Goal: Task Accomplishment & Management: Use online tool/utility

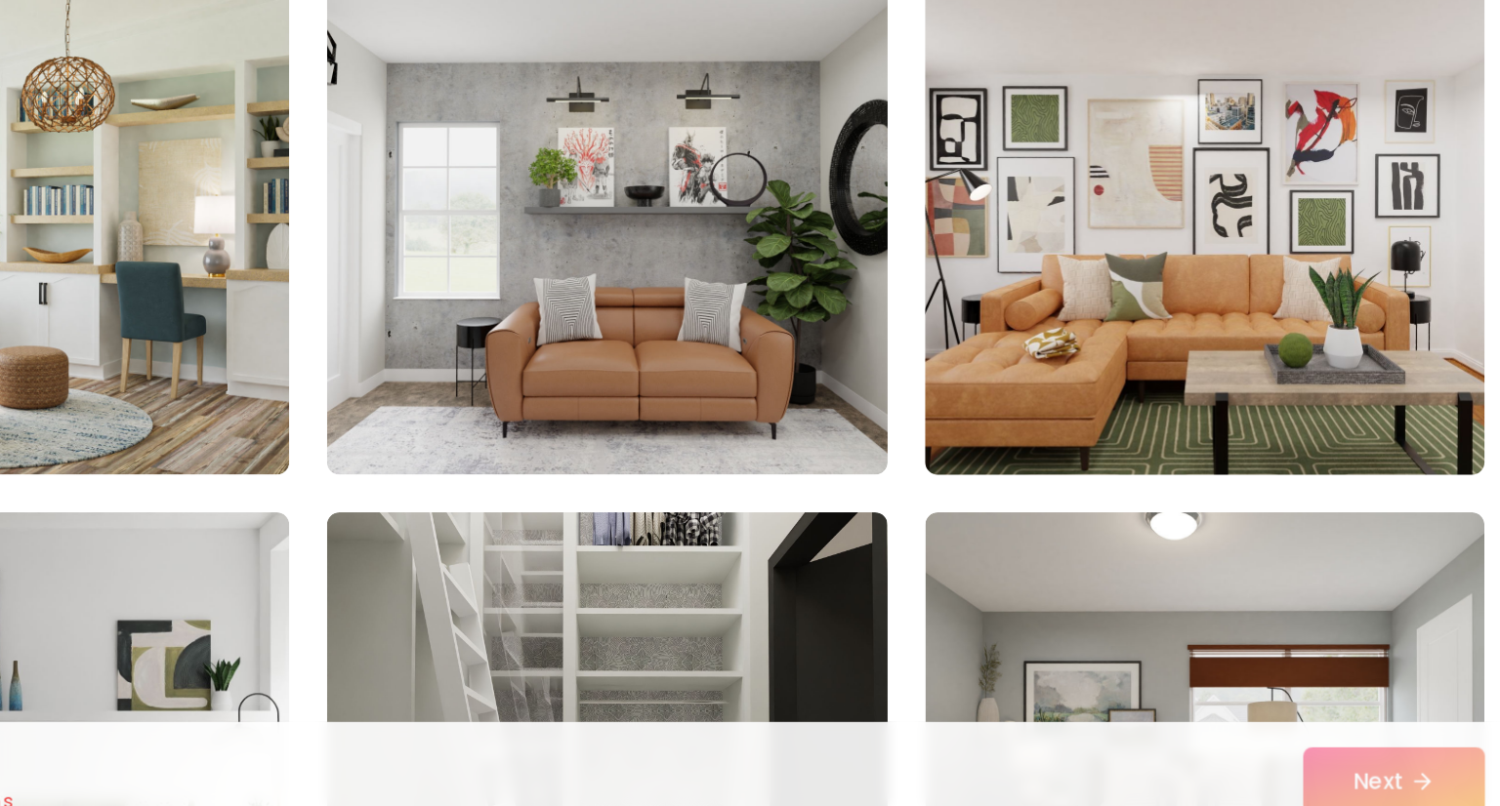
click at [1163, 403] on img at bounding box center [1122, 422] width 366 height 328
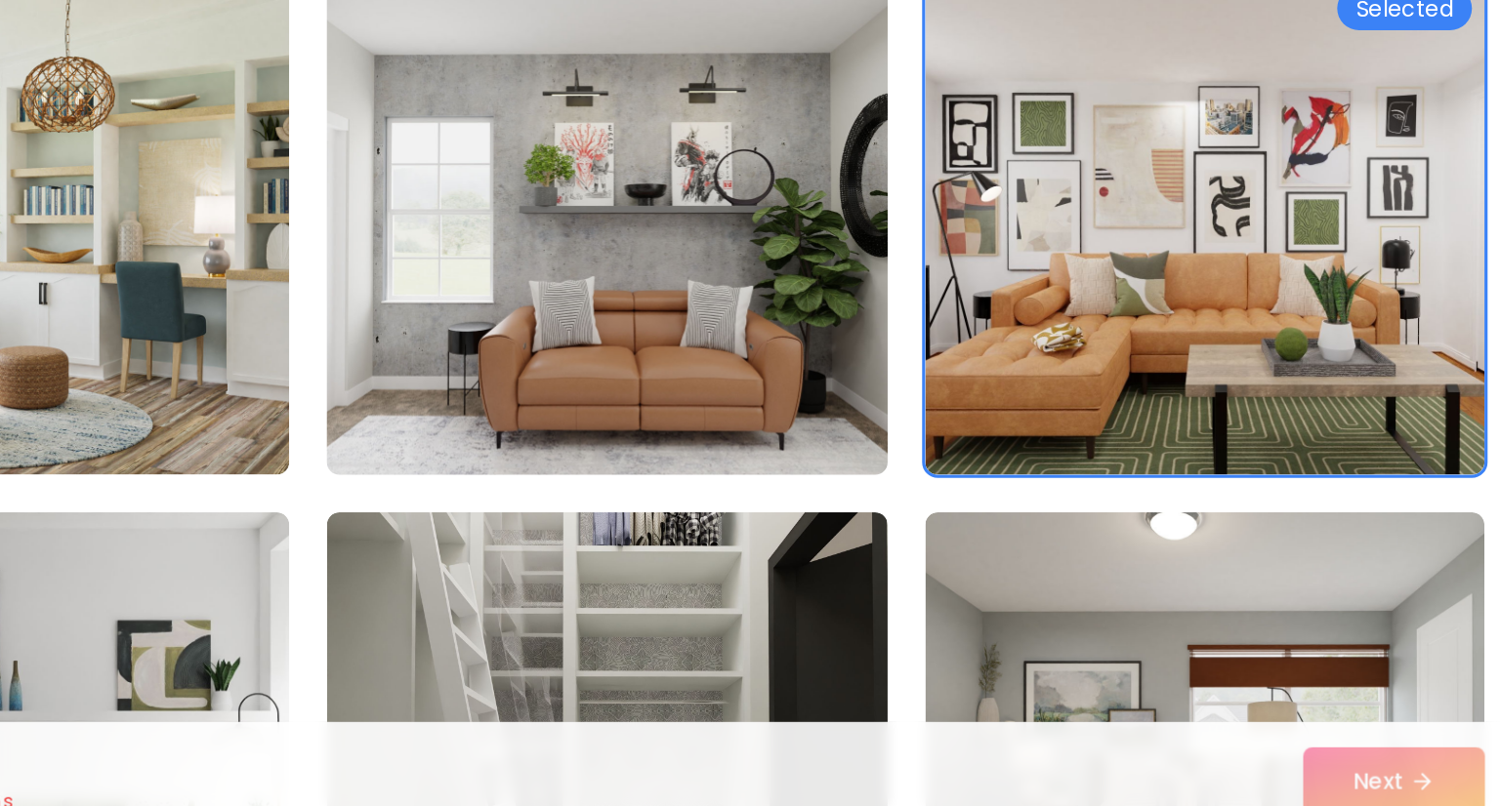
click at [884, 434] on img at bounding box center [749, 422] width 366 height 328
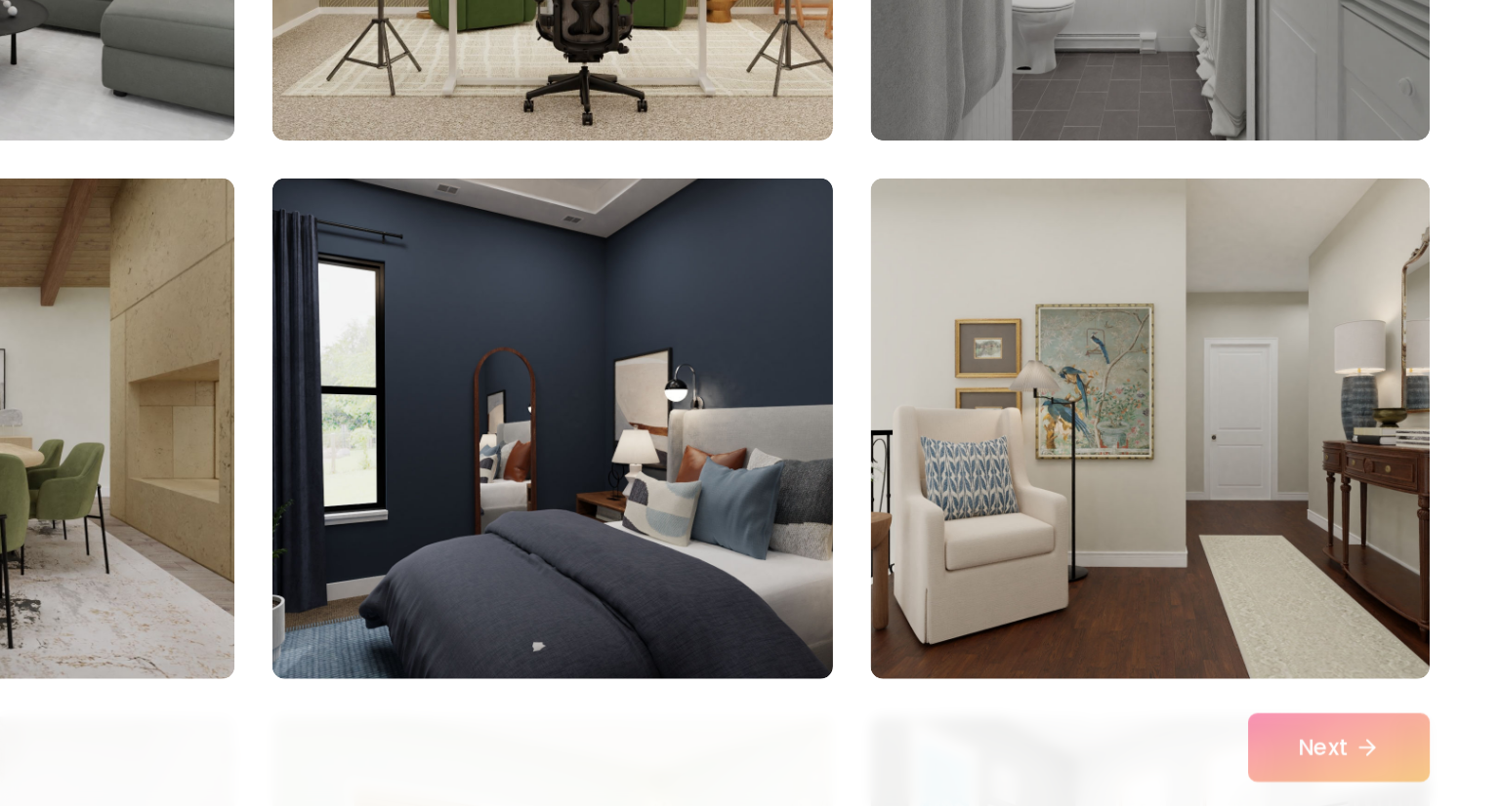
scroll to position [866, 0]
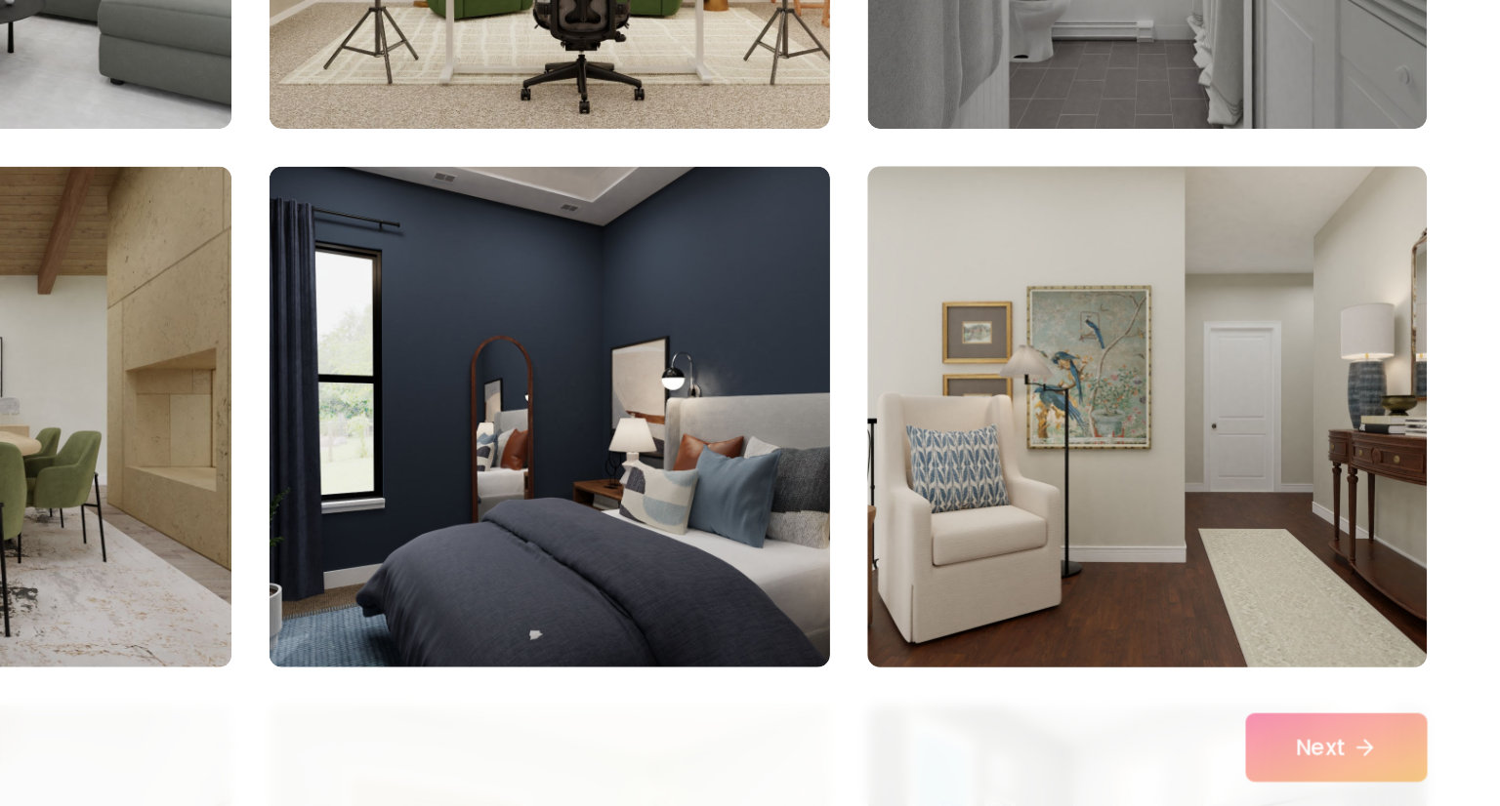
click at [1082, 633] on img at bounding box center [1122, 563] width 366 height 328
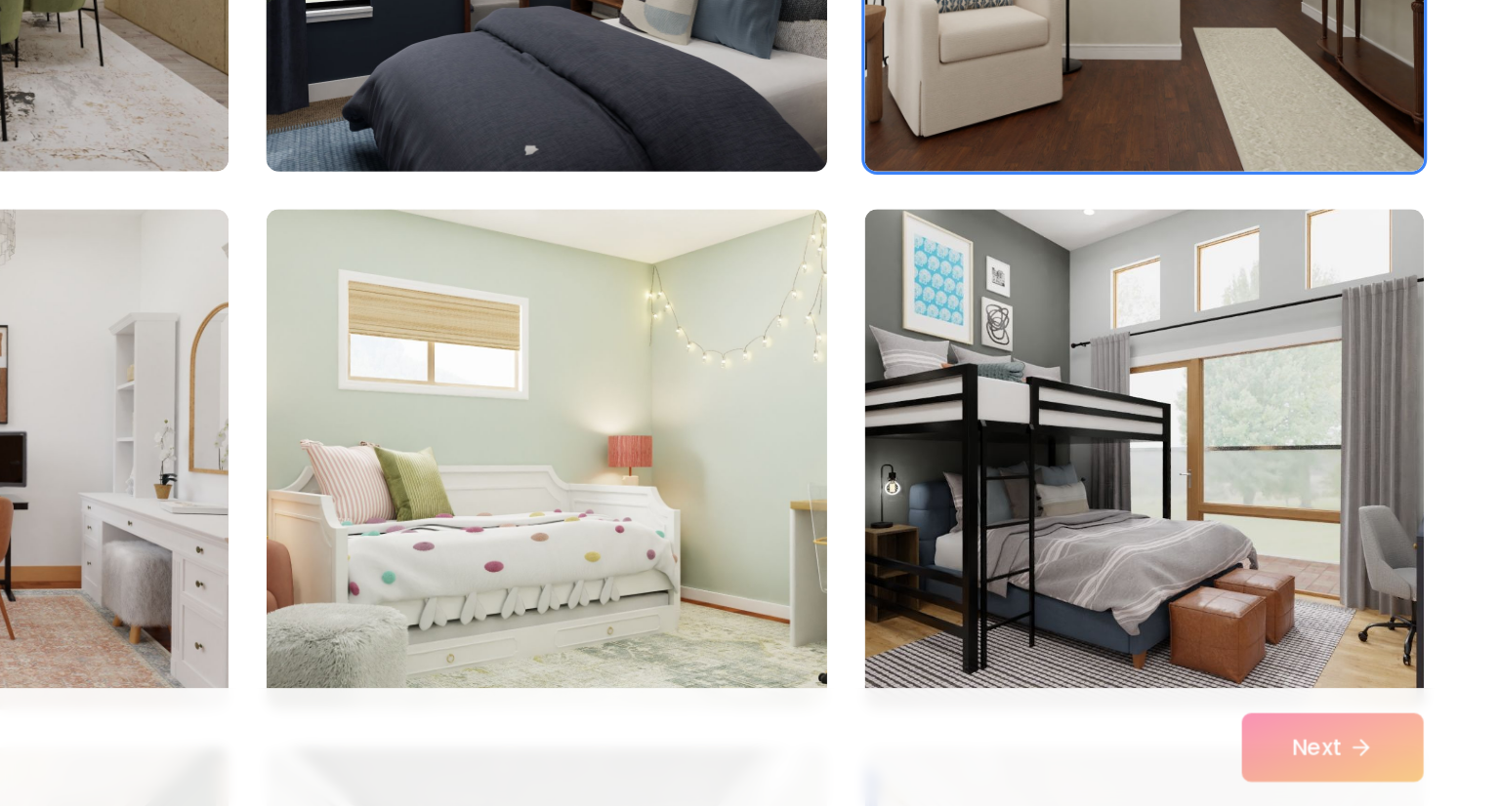
scroll to position [1175, 0]
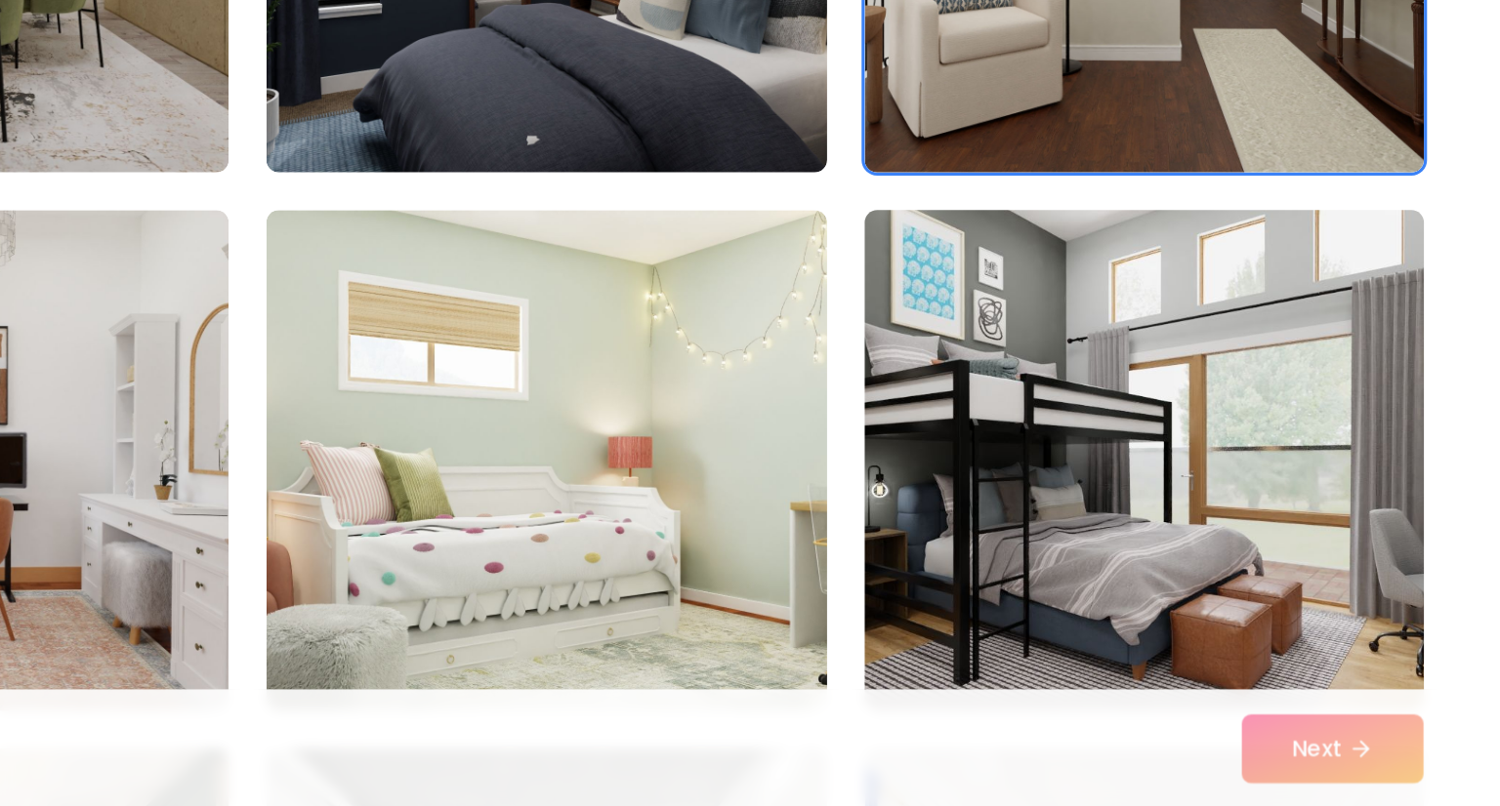
click at [1066, 650] on img at bounding box center [1122, 590] width 366 height 328
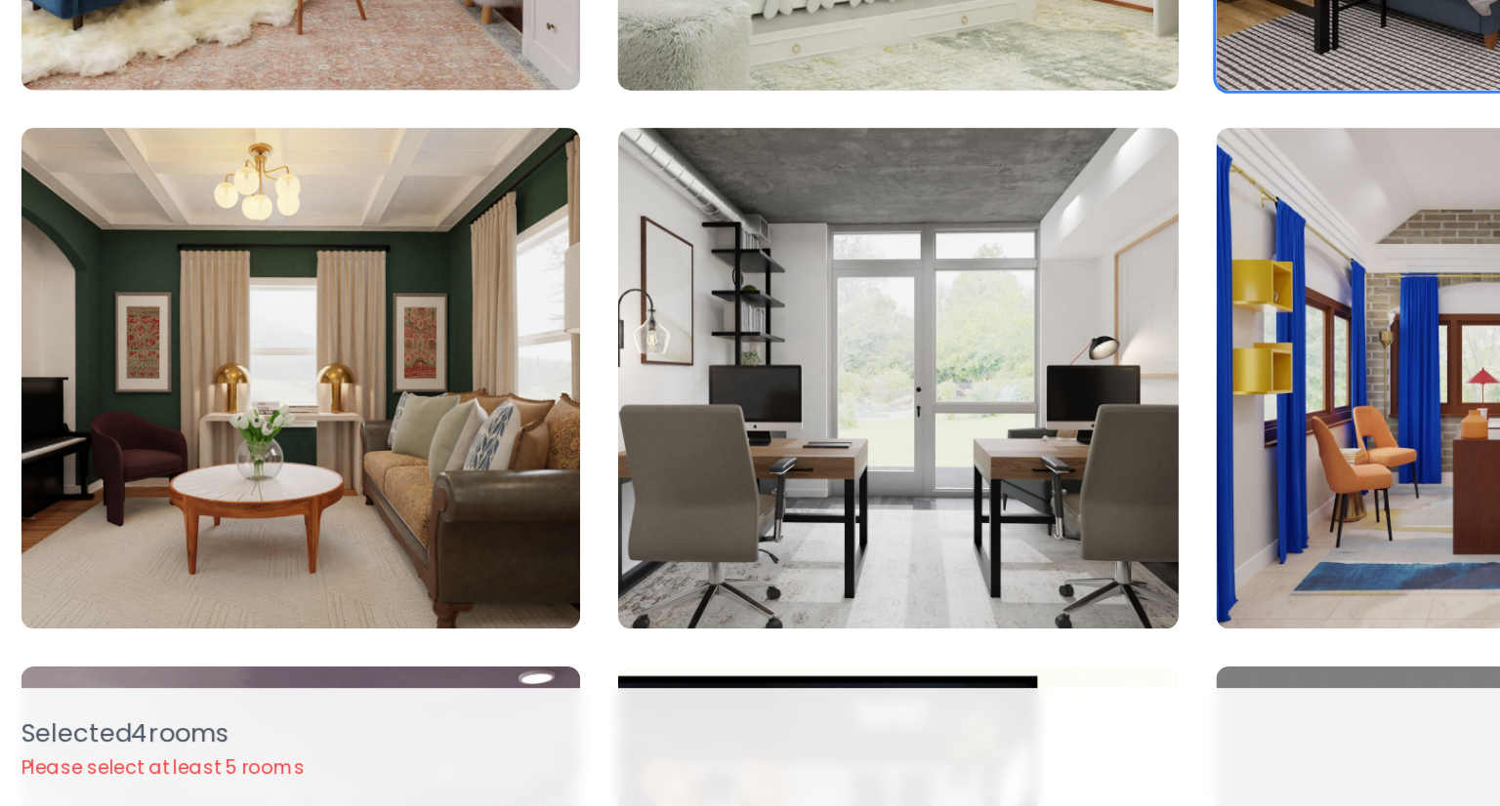
scroll to position [1582, 0]
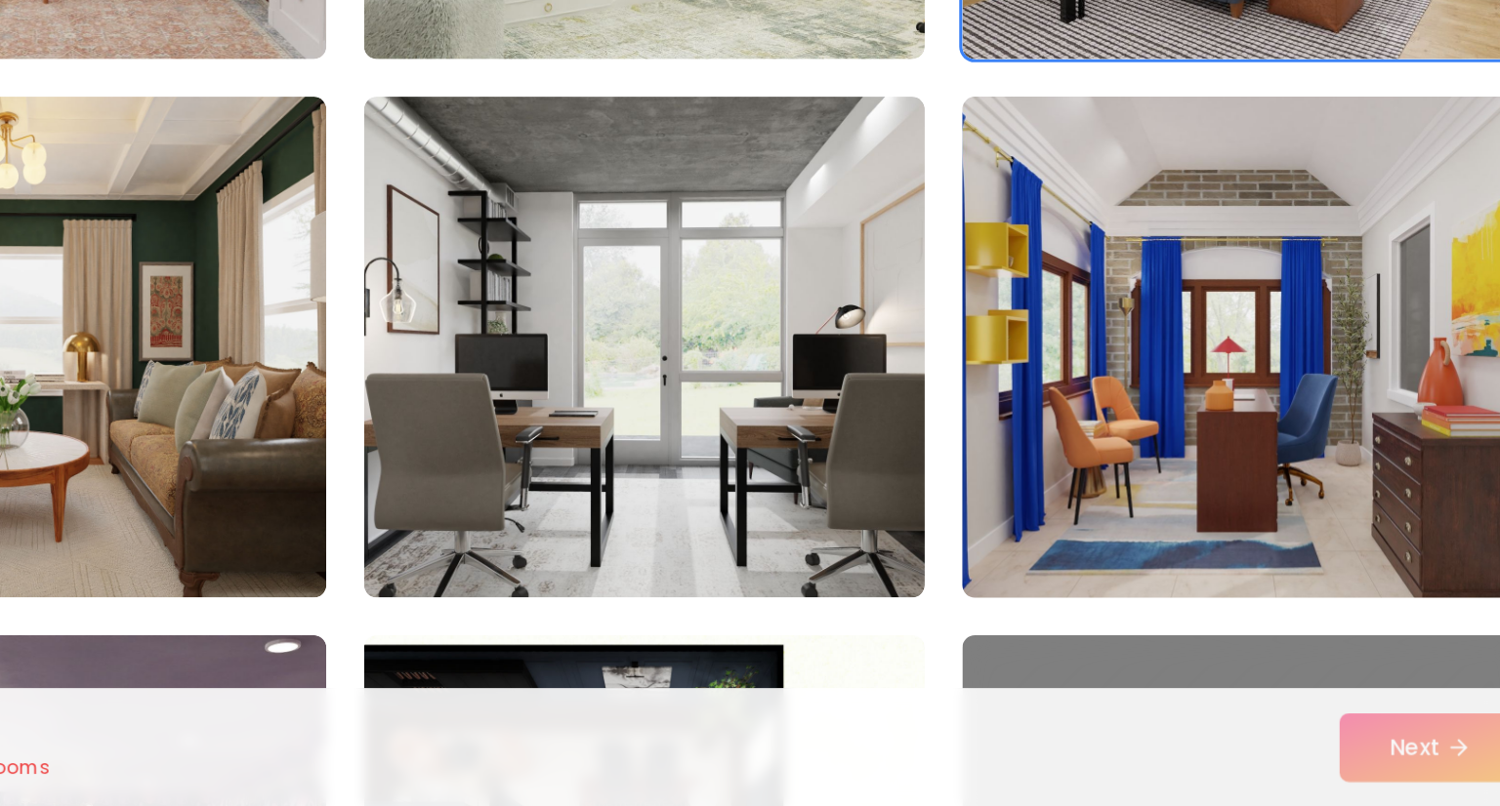
click at [1196, 456] on img at bounding box center [1122, 519] width 366 height 328
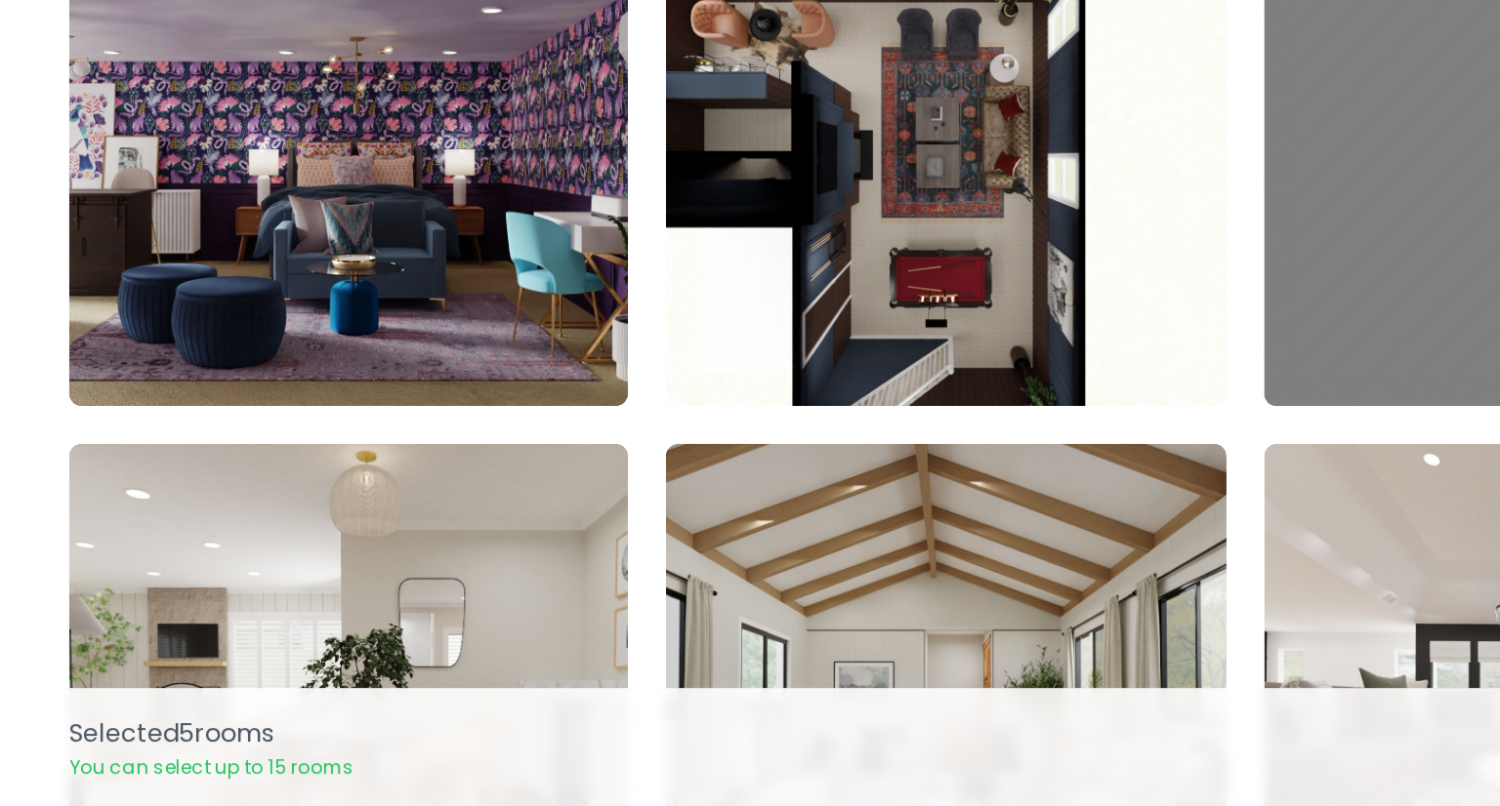
scroll to position [2198, 0]
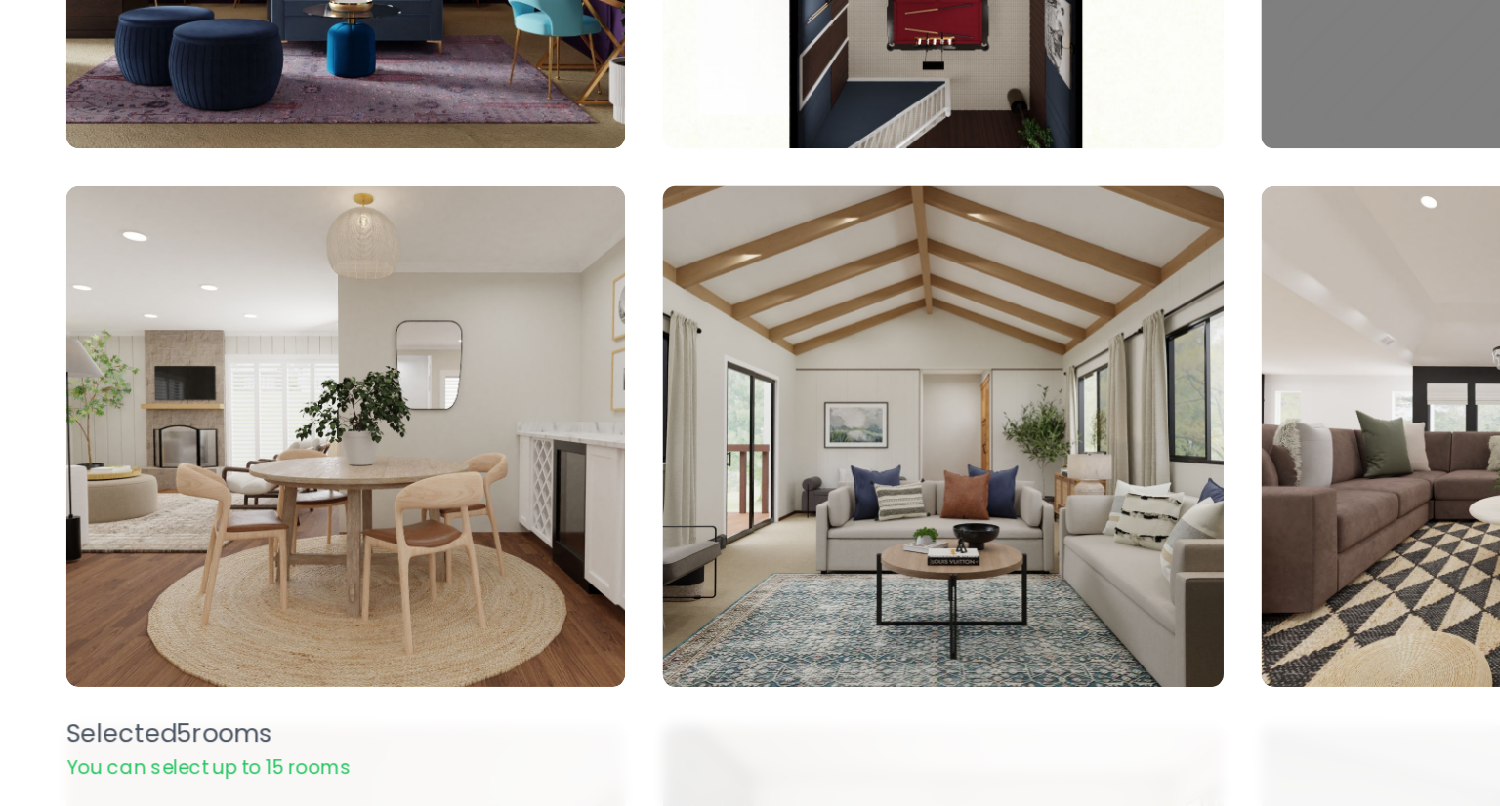
click at [706, 517] on img at bounding box center [749, 575] width 366 height 328
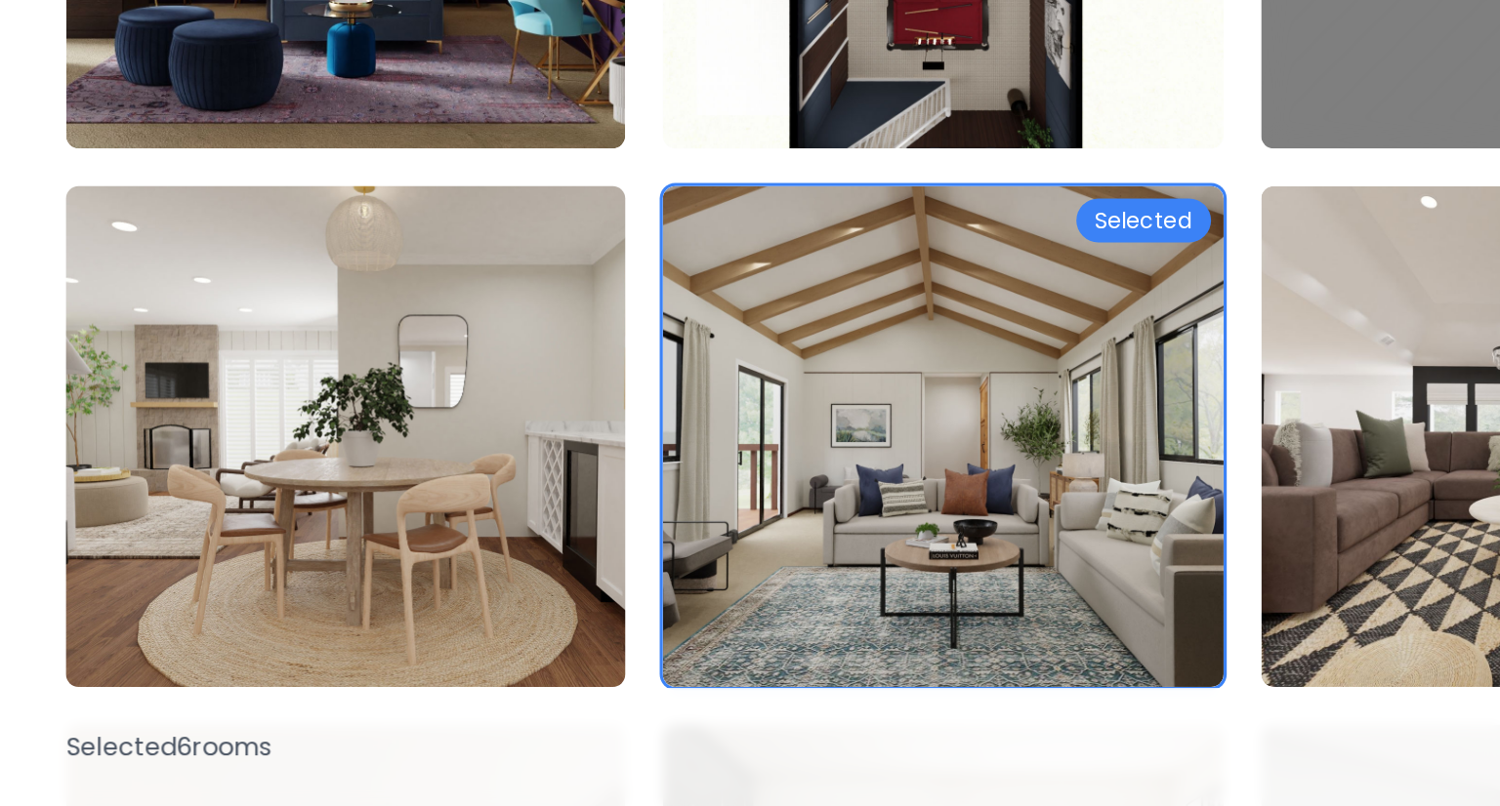
click at [426, 587] on img at bounding box center [377, 575] width 366 height 328
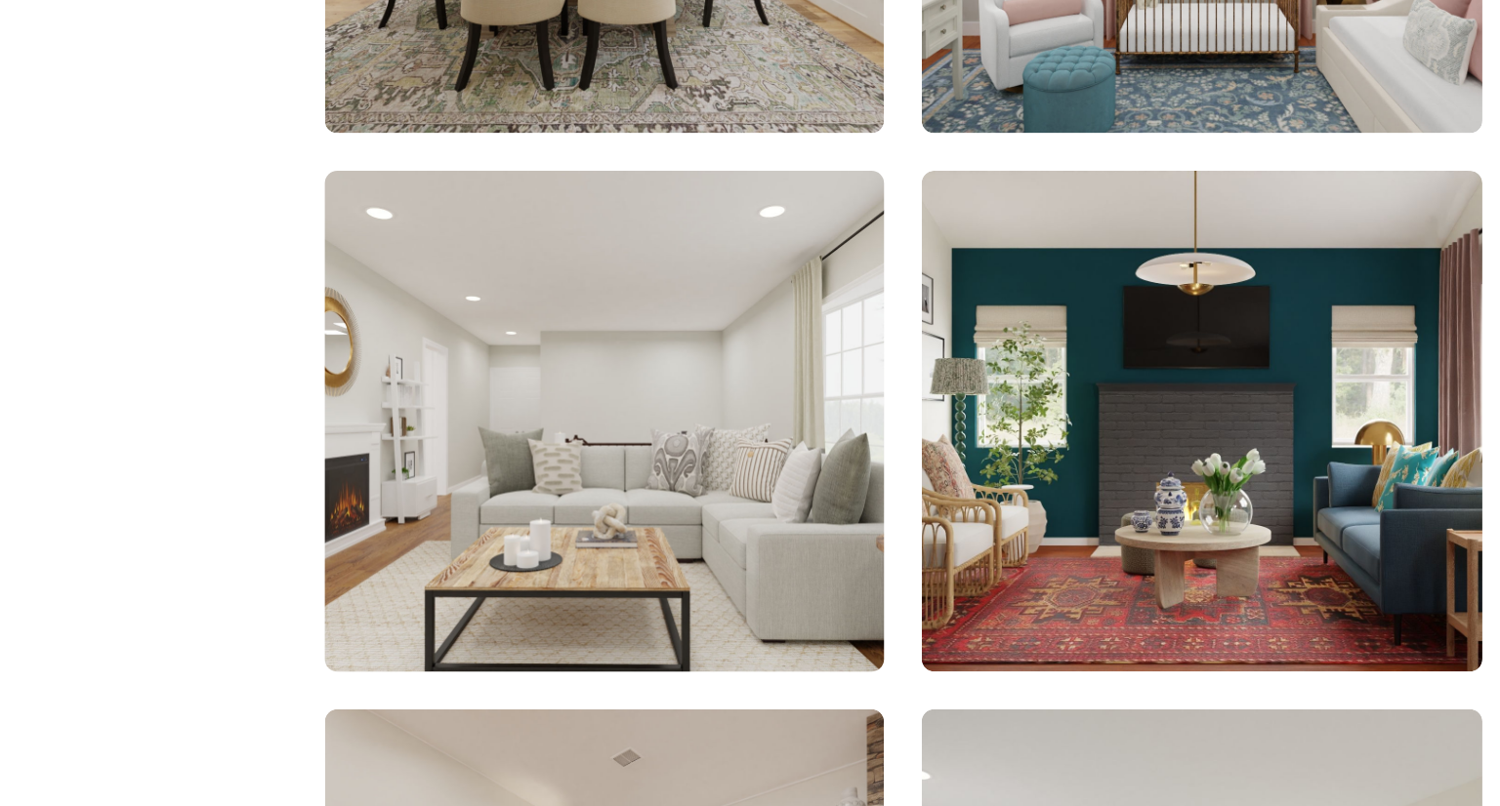
scroll to position [3318, 0]
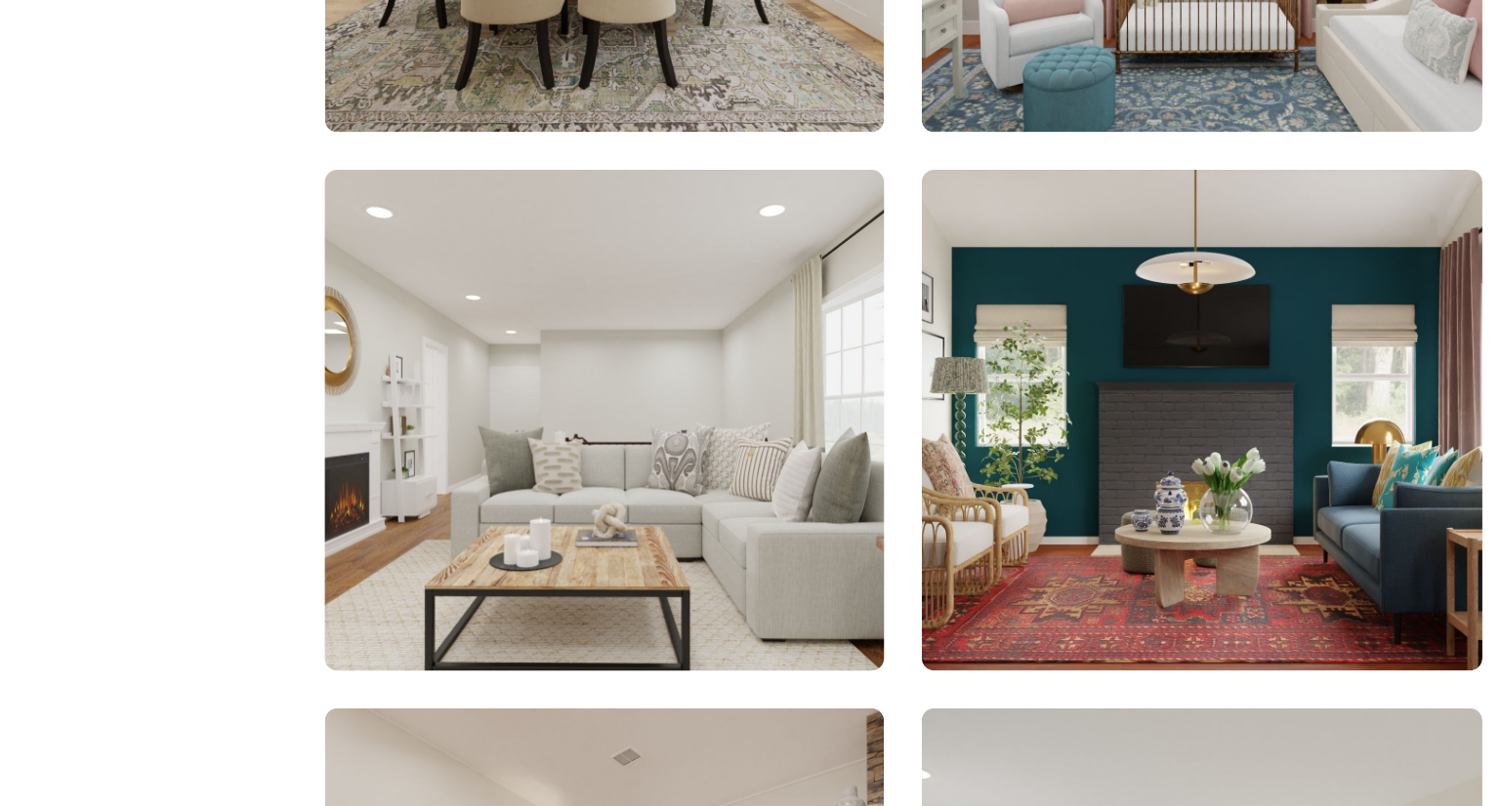
click at [395, 426] on img at bounding box center [377, 462] width 366 height 328
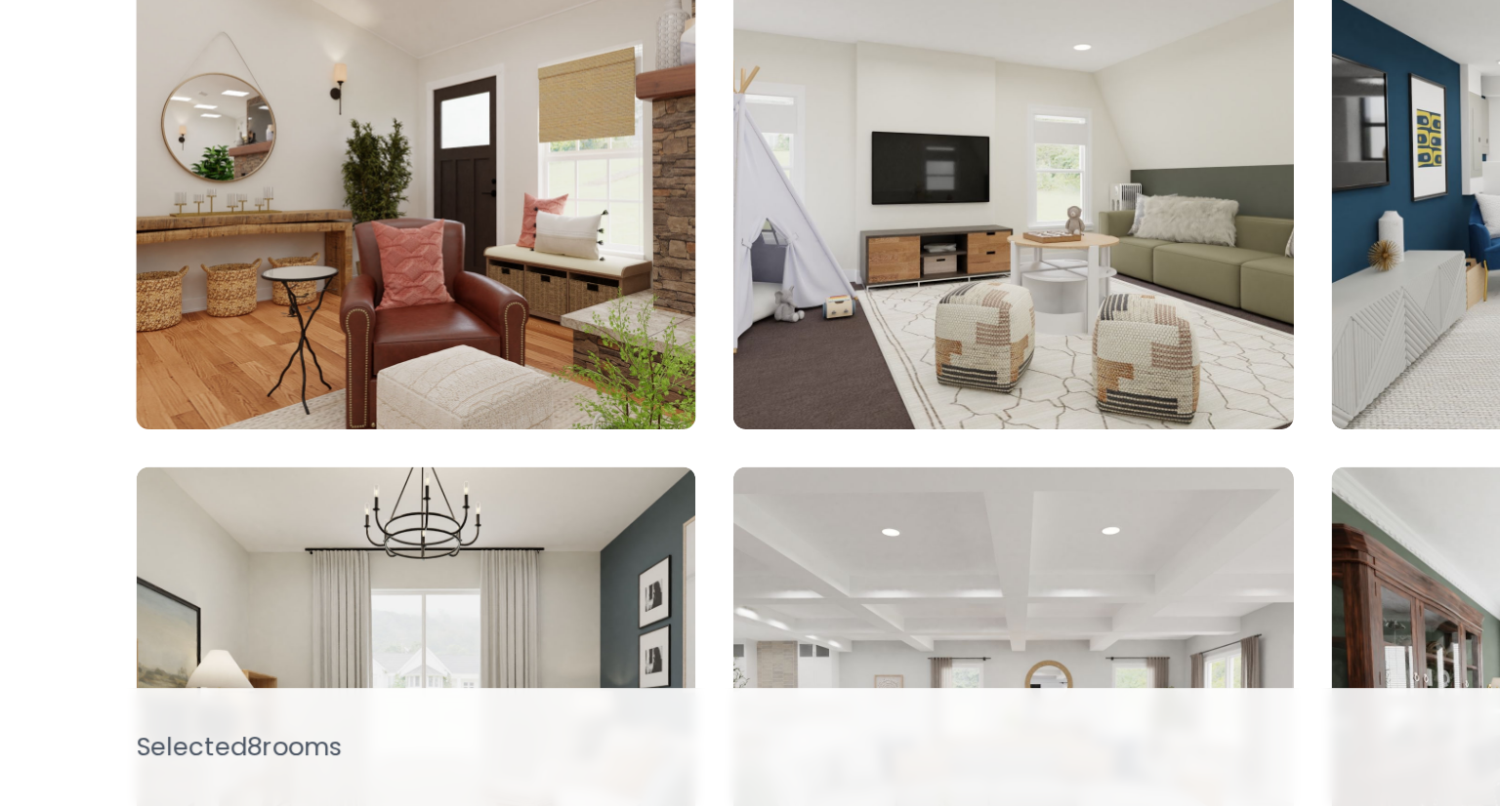
scroll to position [3701, 0]
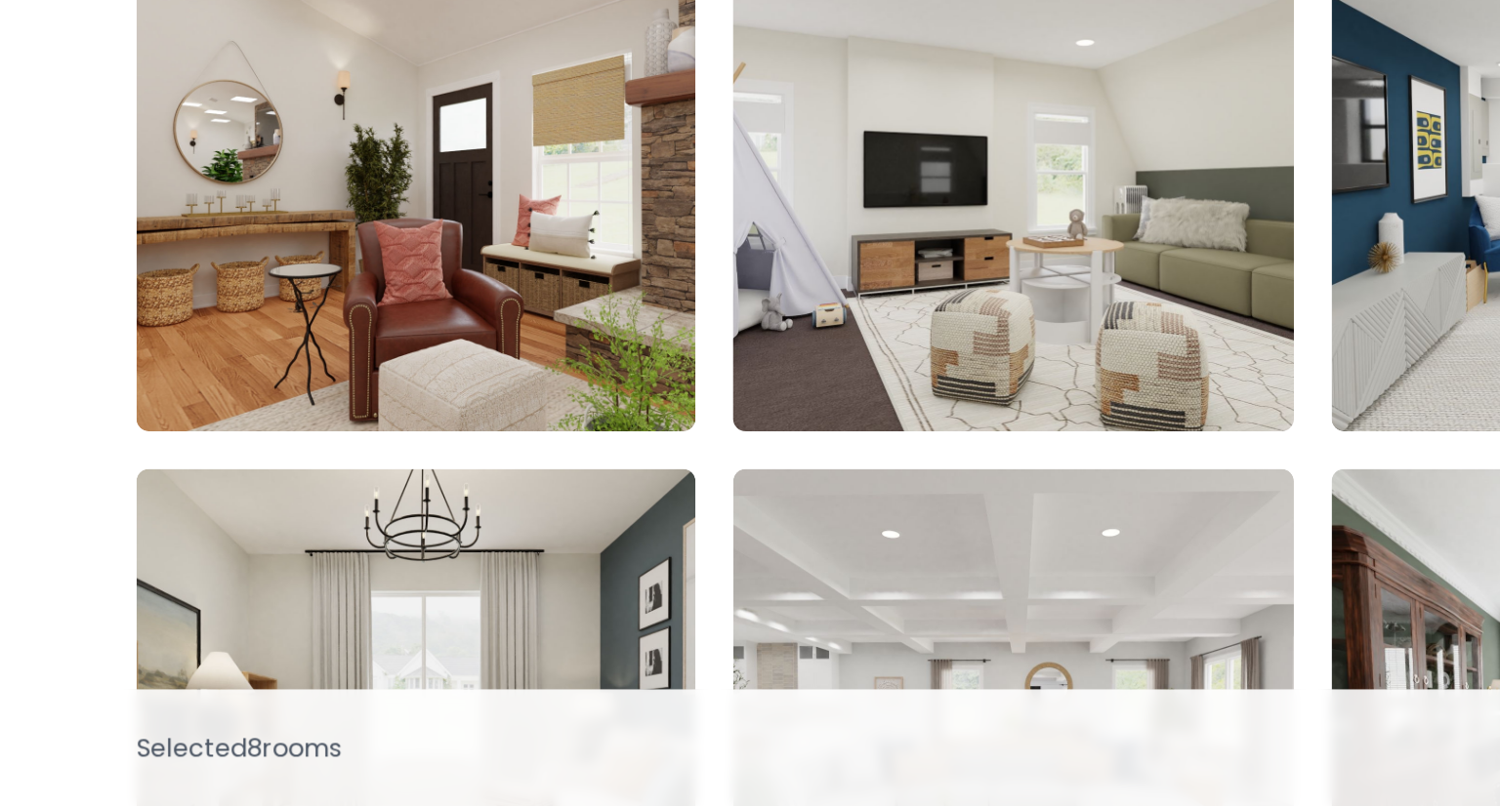
click at [771, 472] on img at bounding box center [749, 415] width 366 height 328
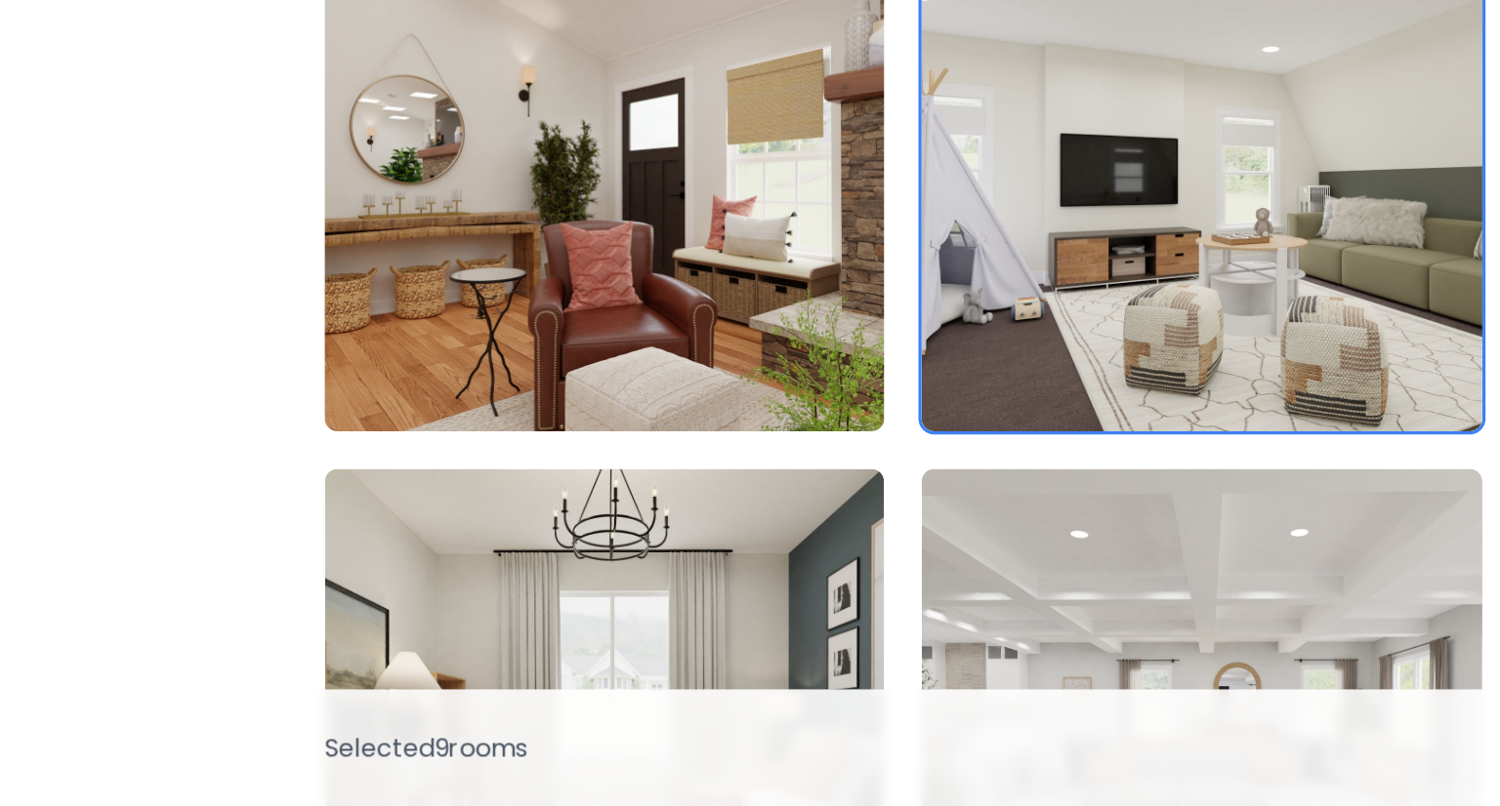
click at [351, 424] on img at bounding box center [377, 415] width 366 height 328
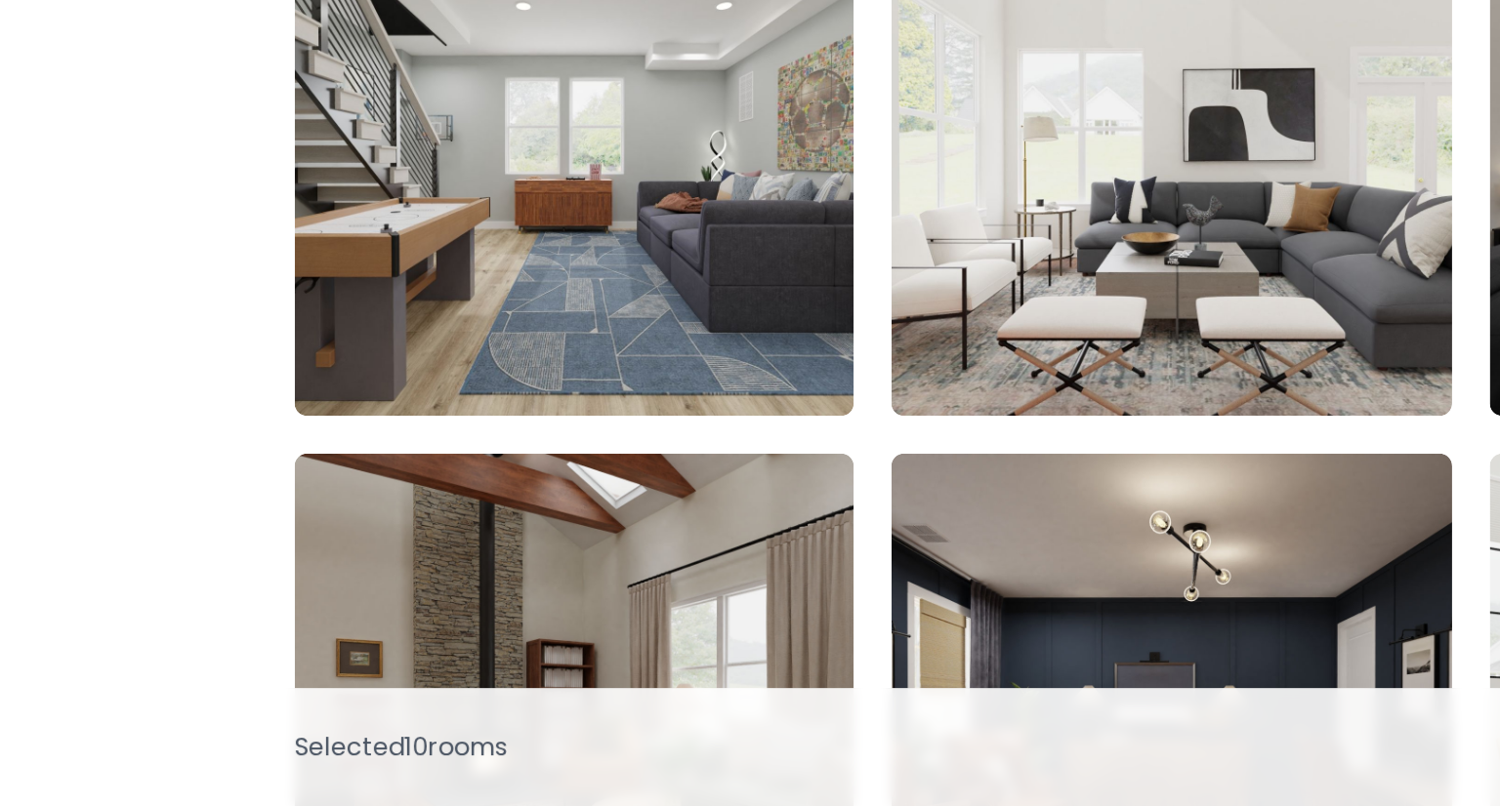
scroll to position [4718, 0]
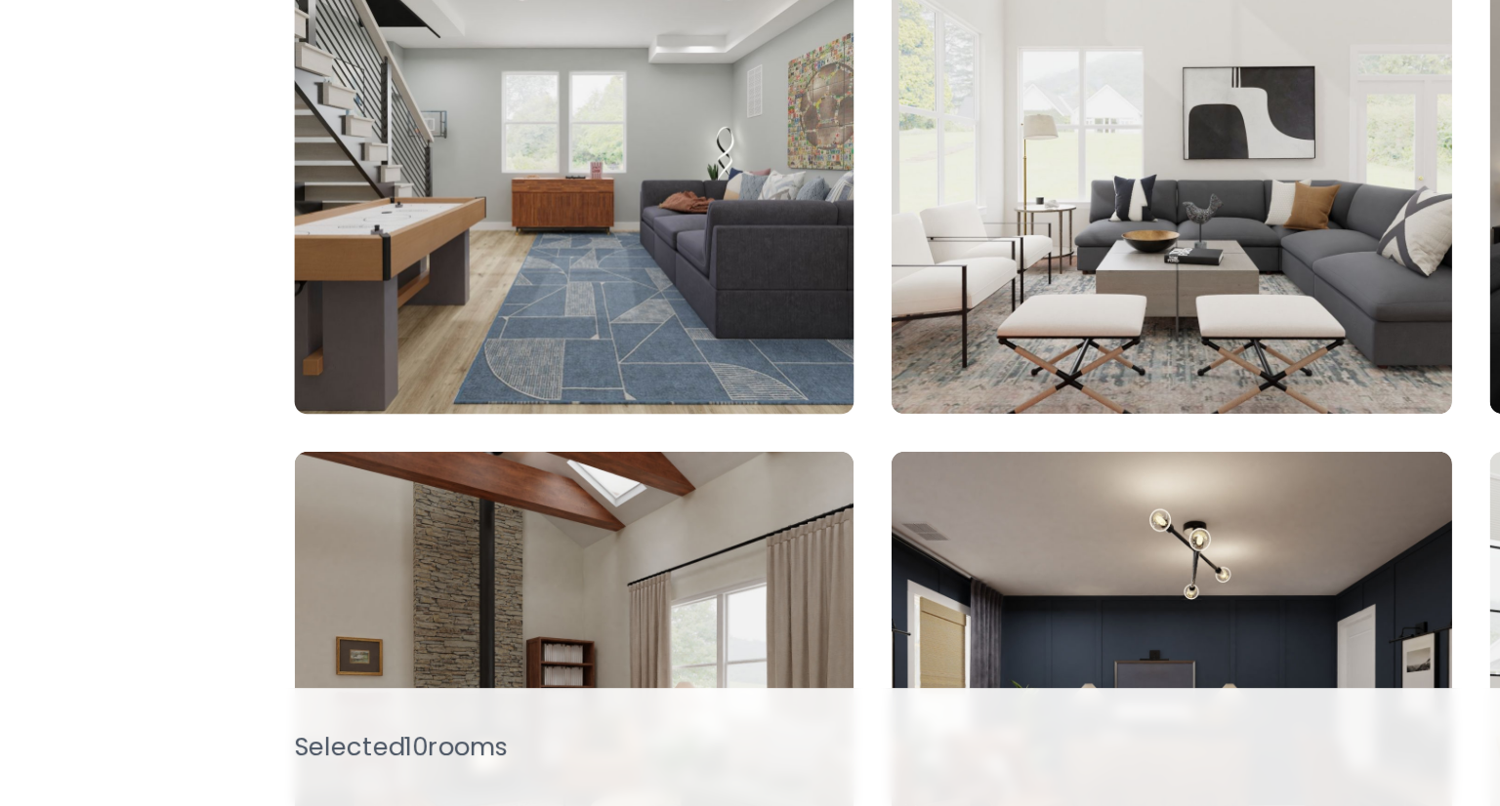
click at [501, 486] on img at bounding box center [377, 405] width 366 height 328
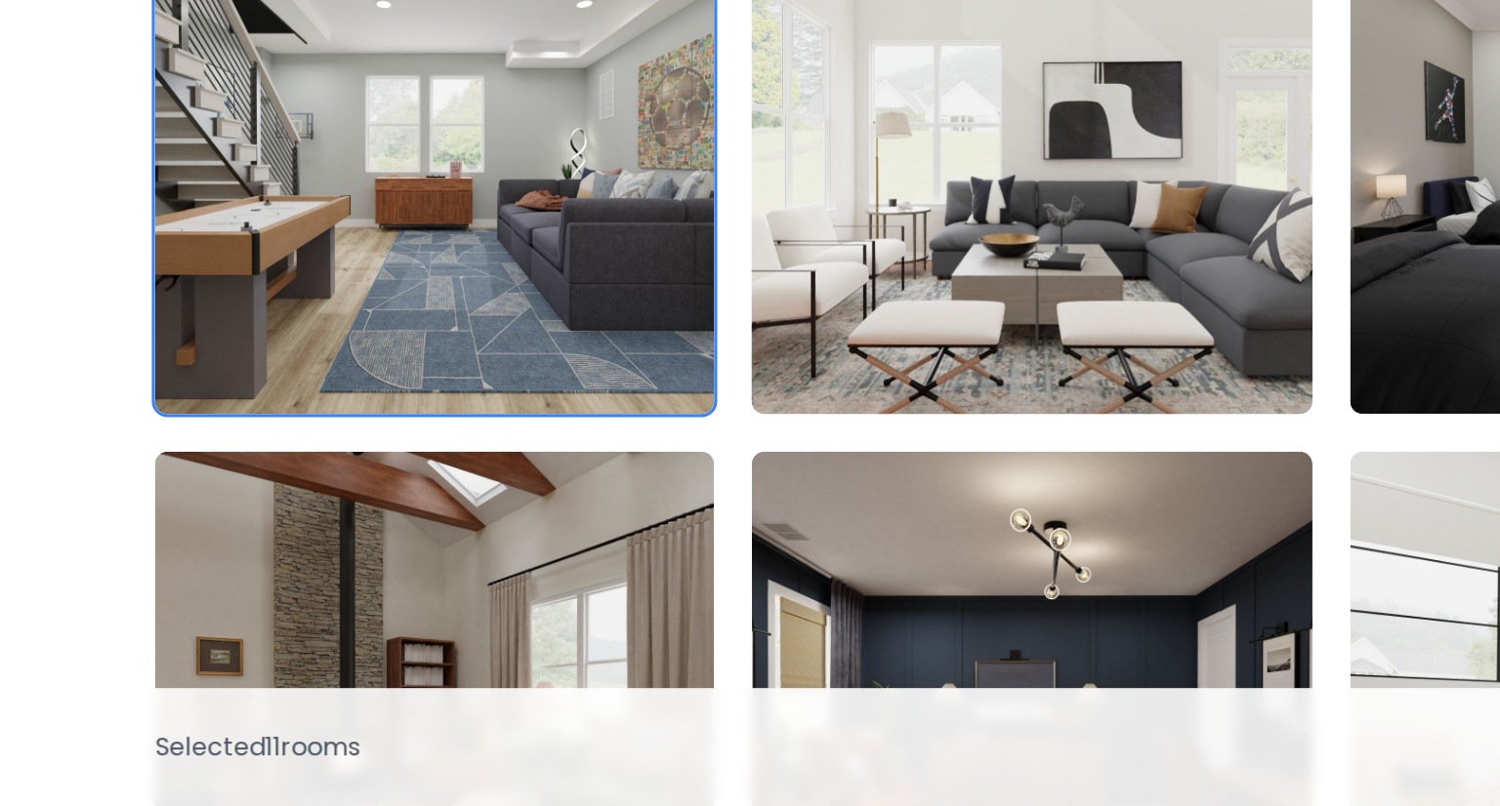
click at [866, 438] on img at bounding box center [749, 405] width 366 height 328
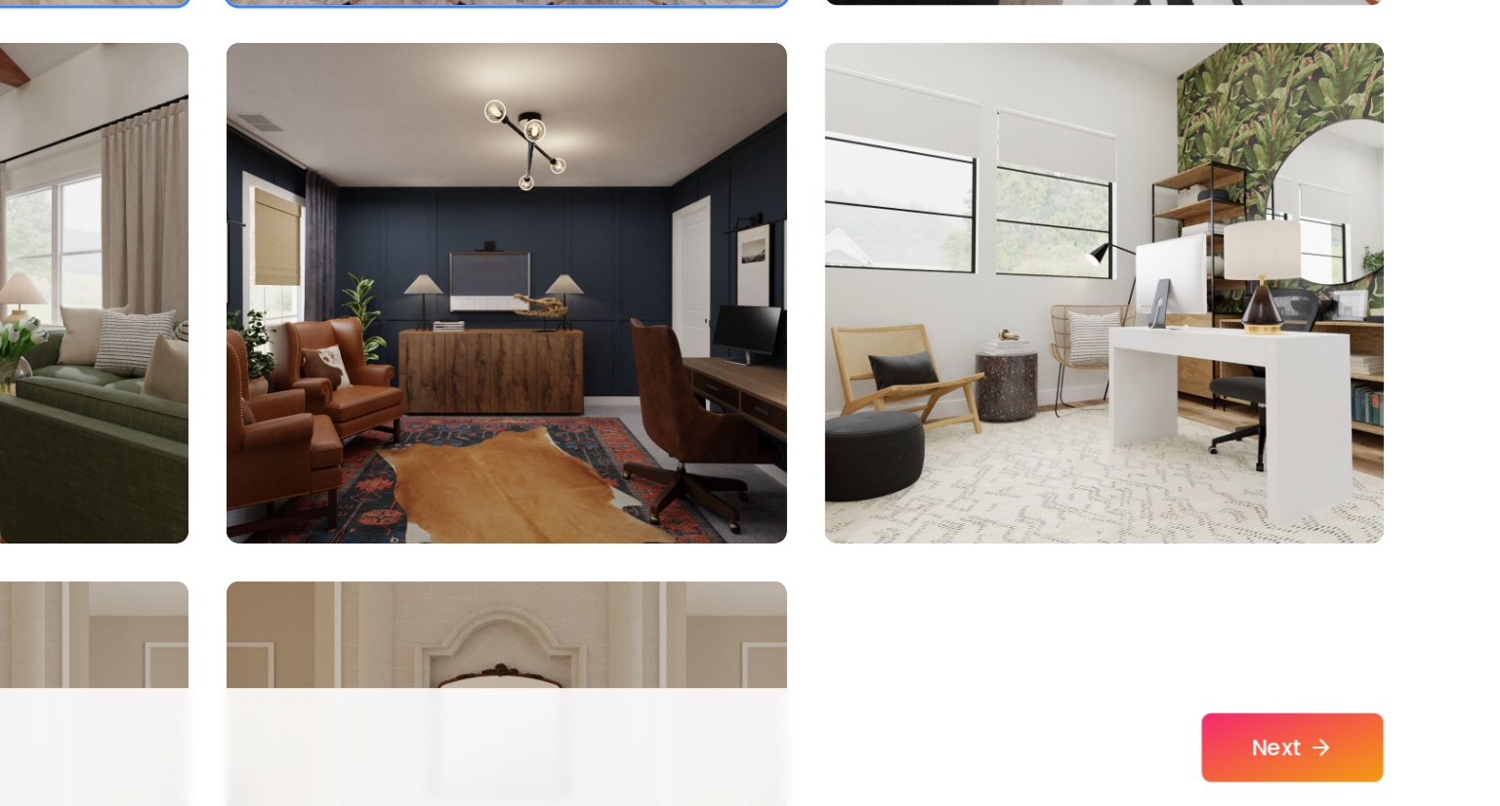
scroll to position [4980, 0]
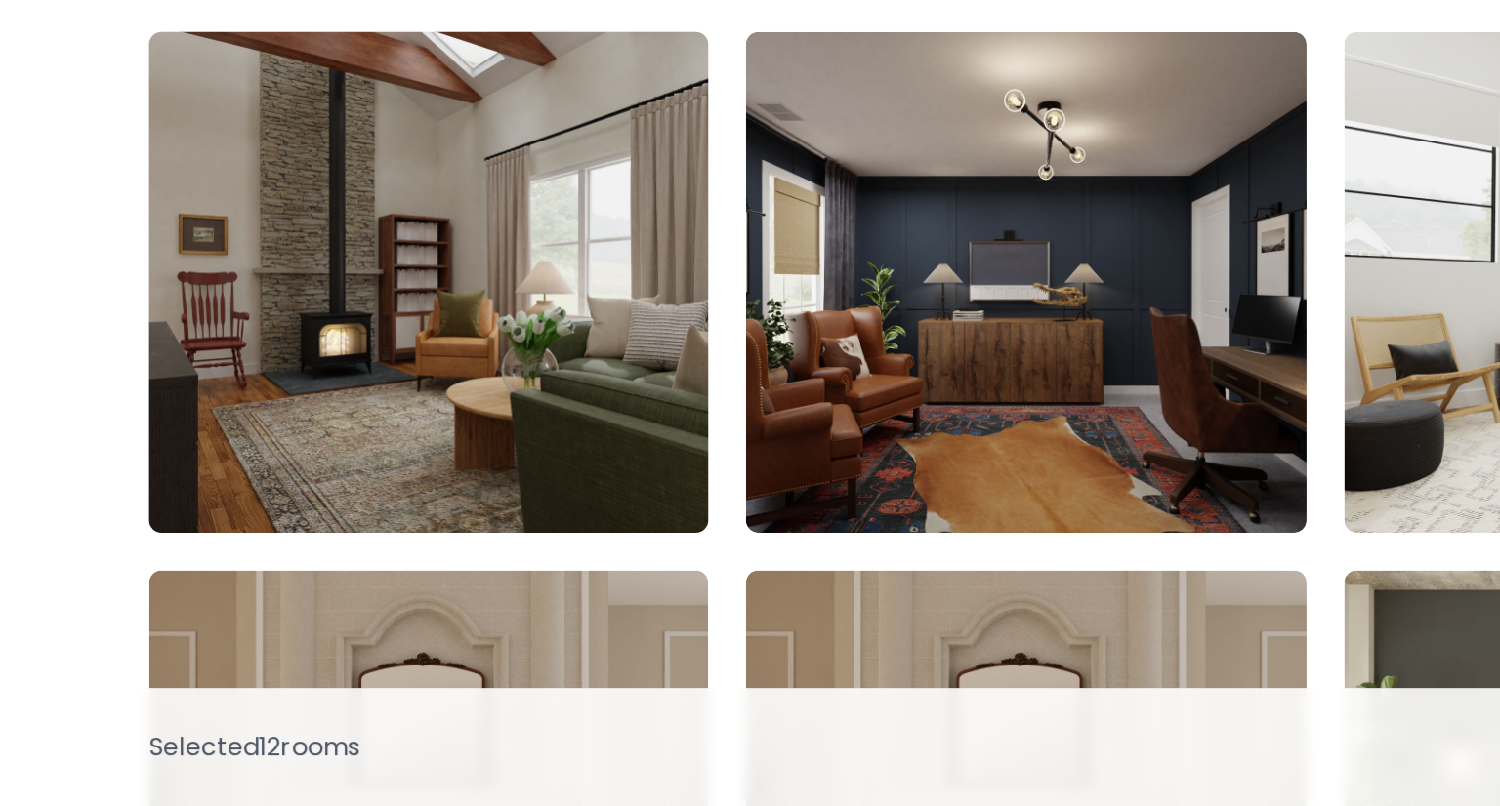
click at [396, 509] on img at bounding box center [377, 479] width 366 height 328
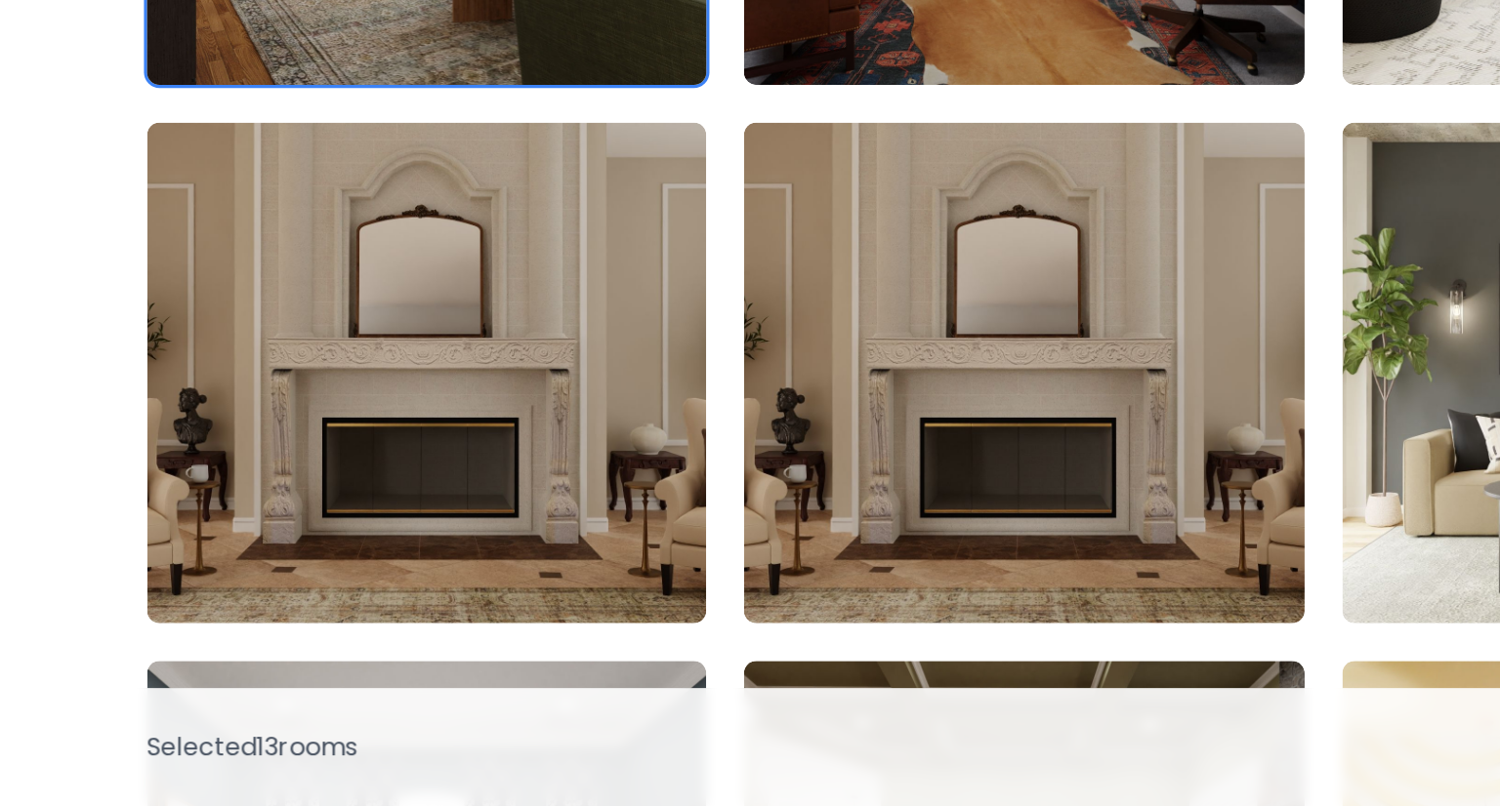
scroll to position [5259, 0]
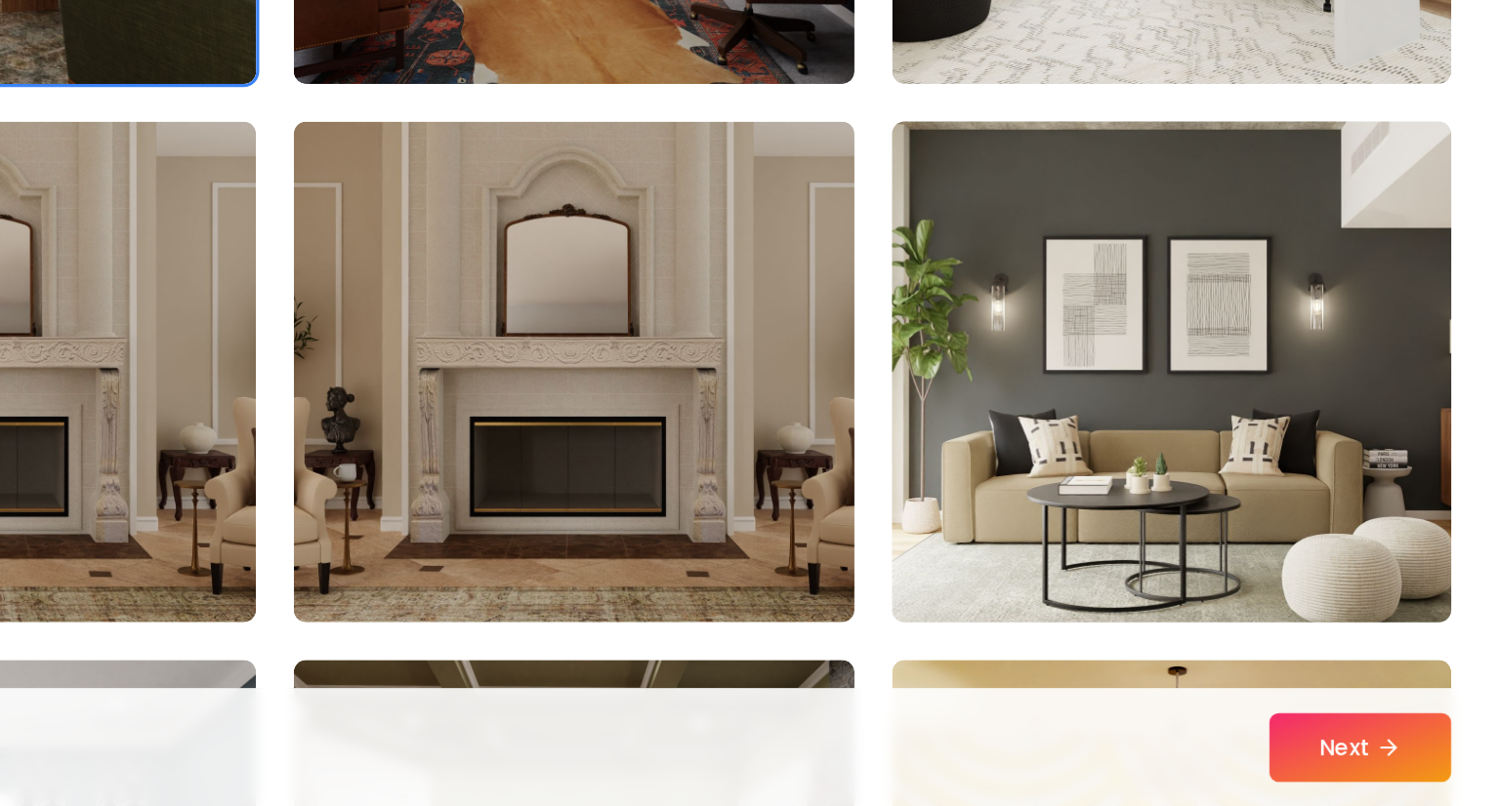
click at [1011, 527] on img at bounding box center [1122, 535] width 366 height 328
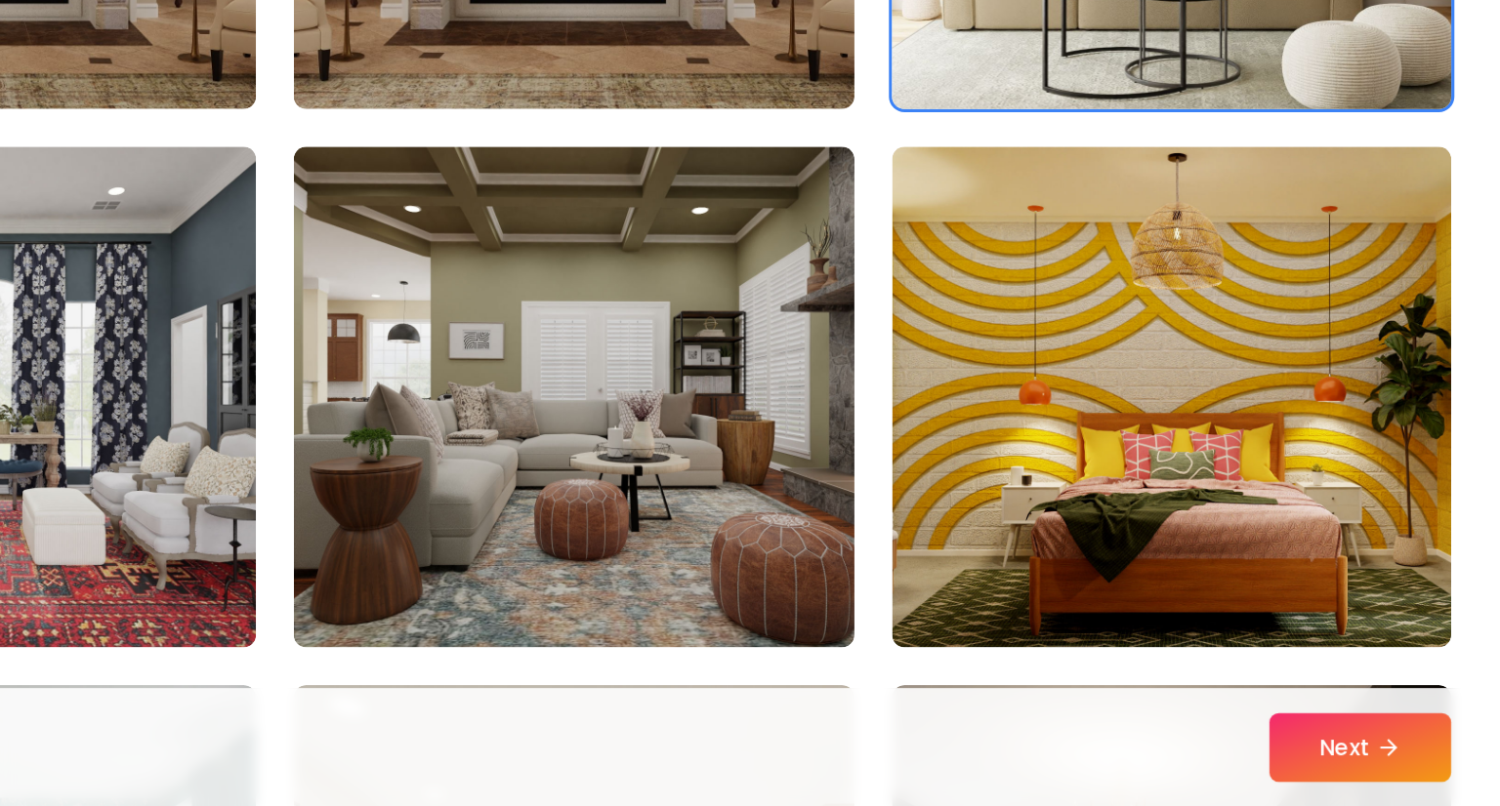
scroll to position [5599, 0]
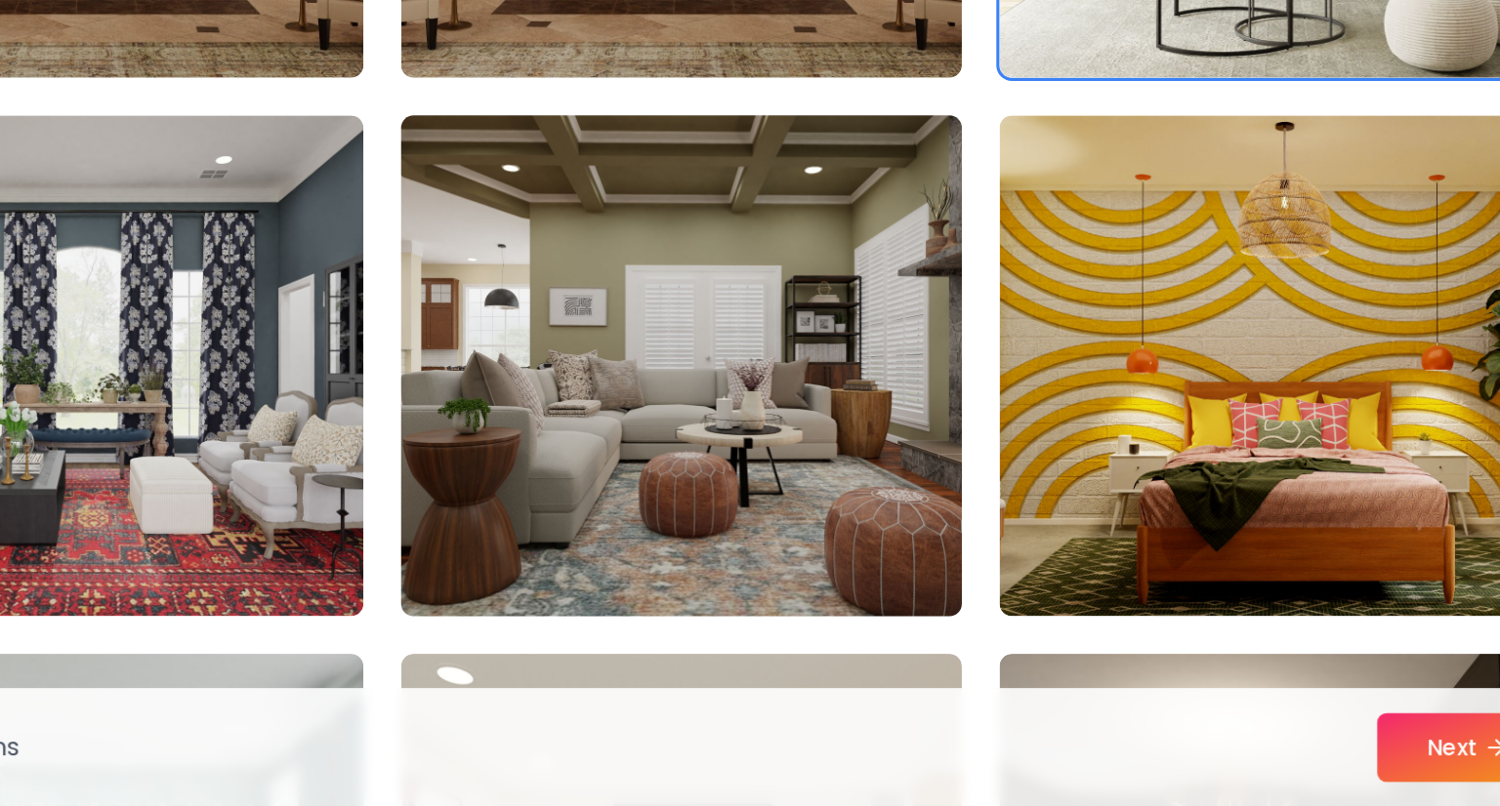
click at [651, 590] on img at bounding box center [749, 531] width 366 height 328
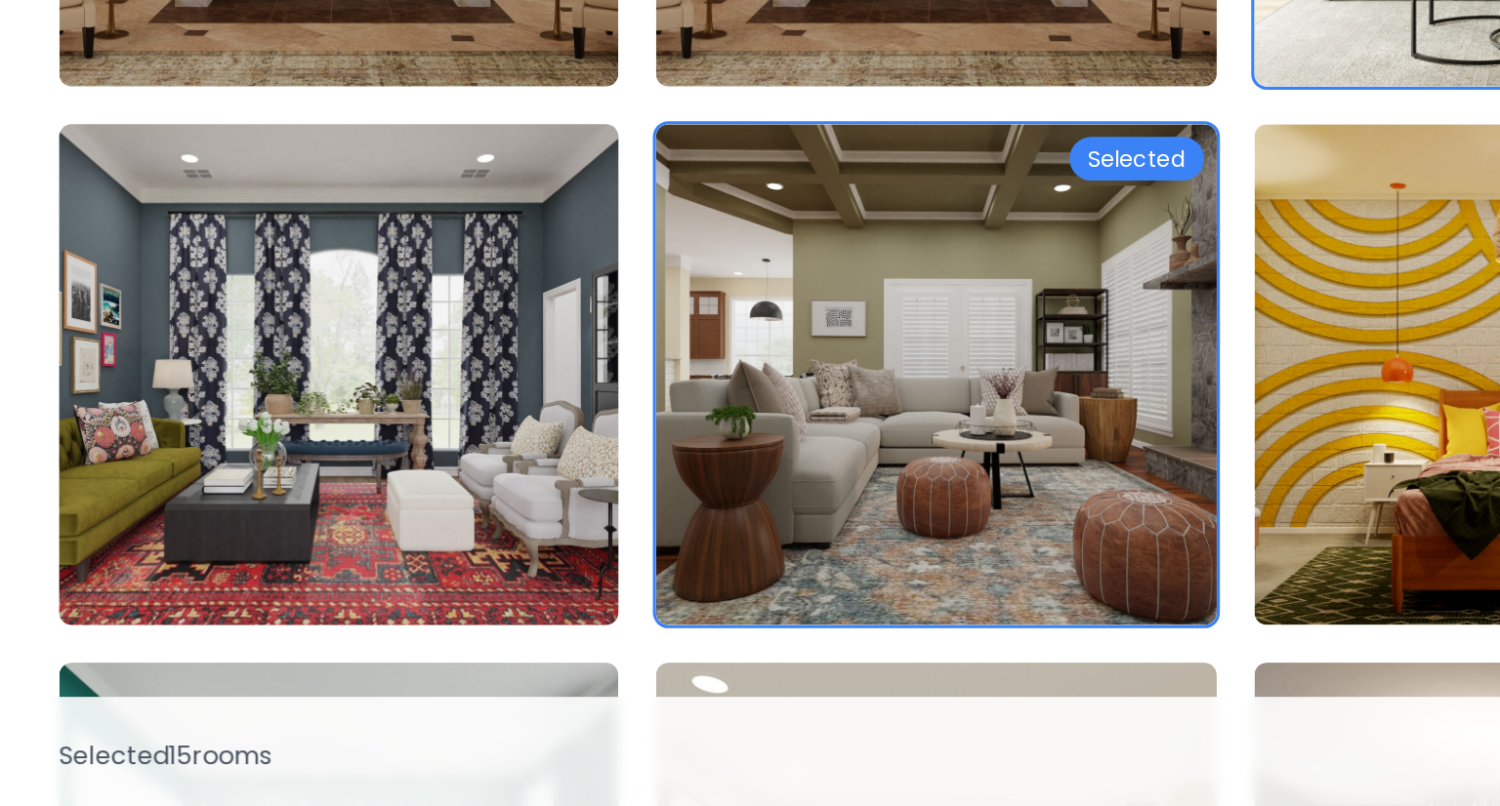
click at [492, 586] on img at bounding box center [377, 531] width 366 height 328
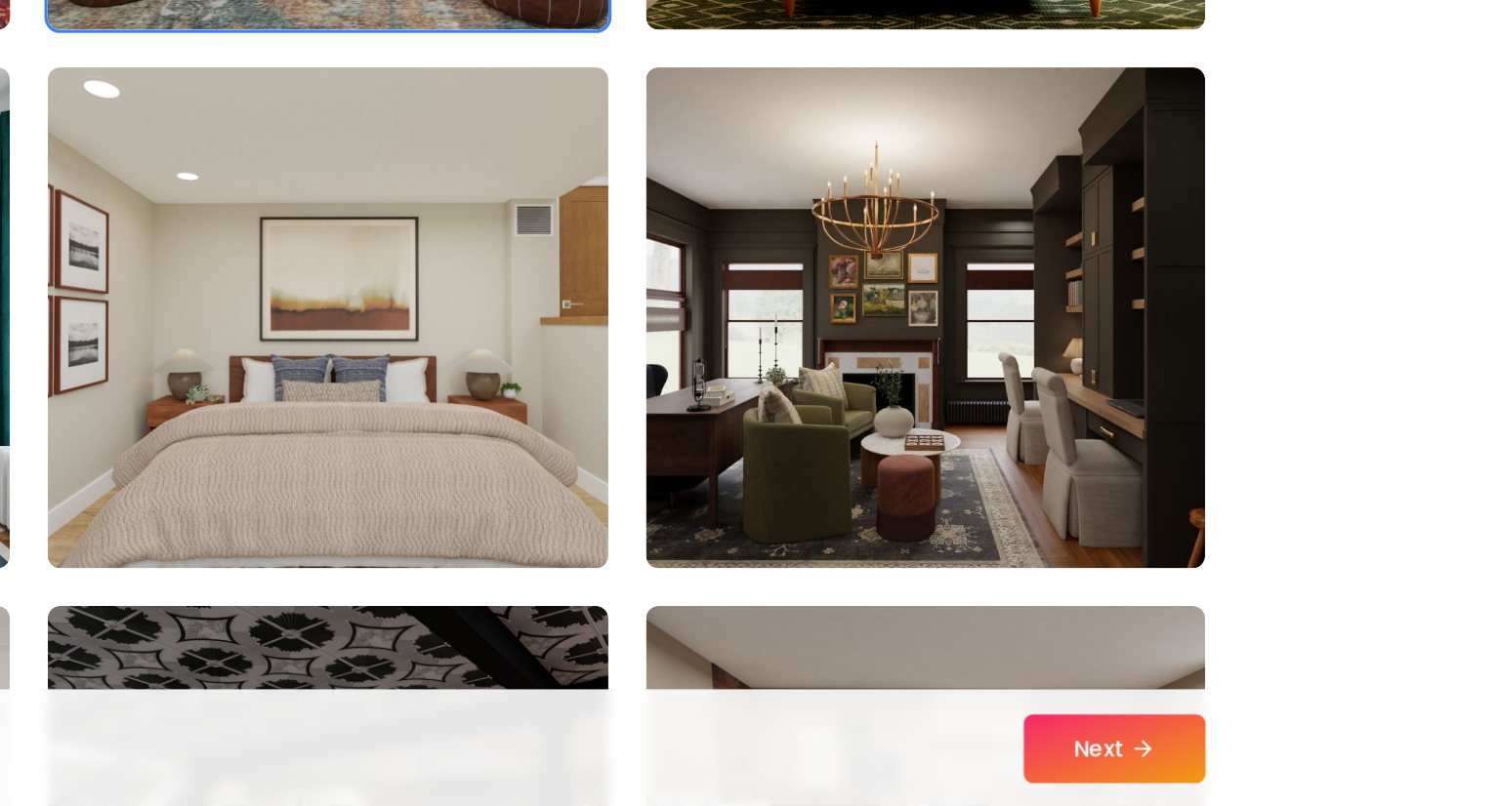
scroll to position [5966, 0]
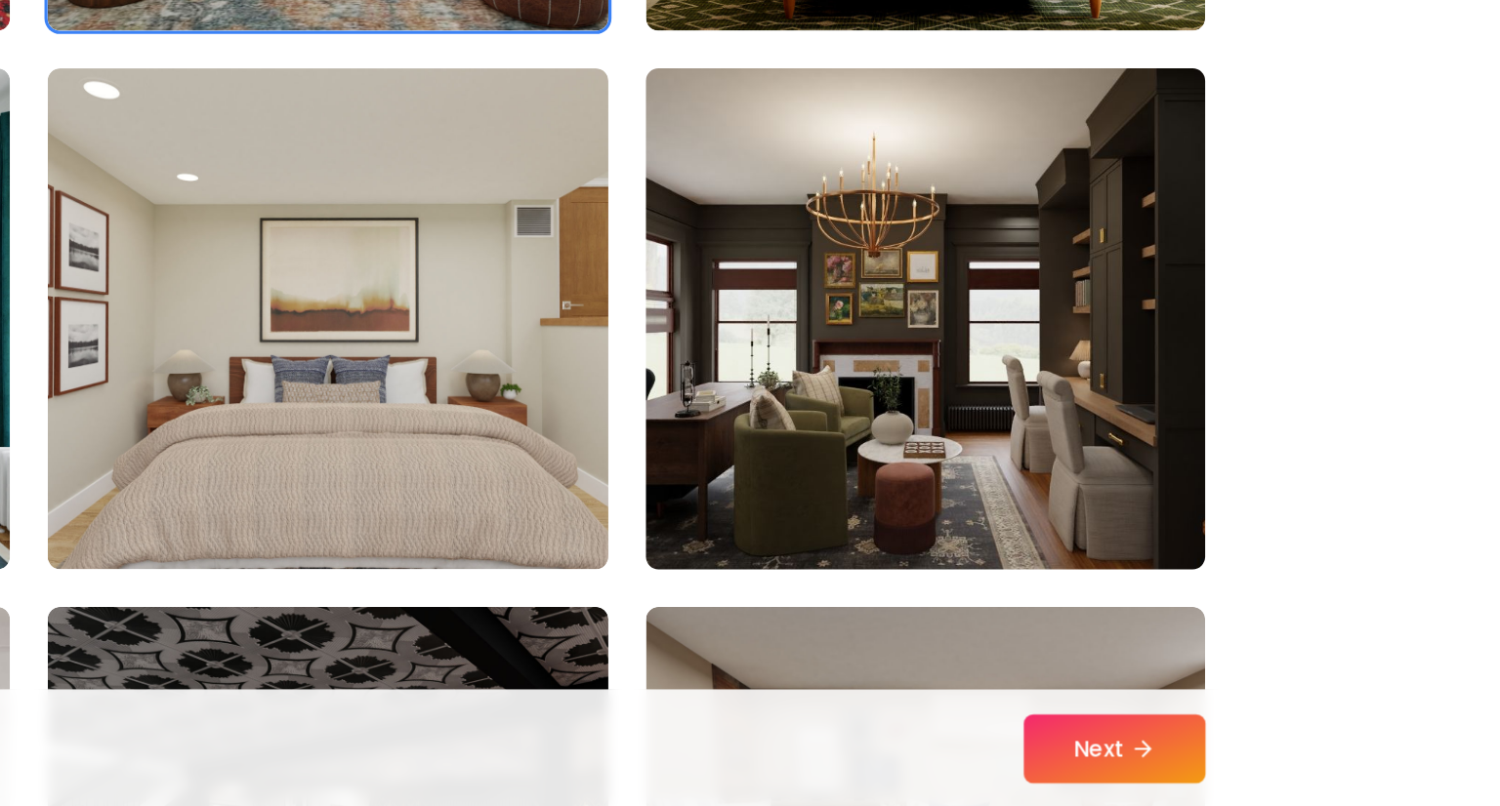
click at [1172, 567] on img at bounding box center [1122, 501] width 366 height 328
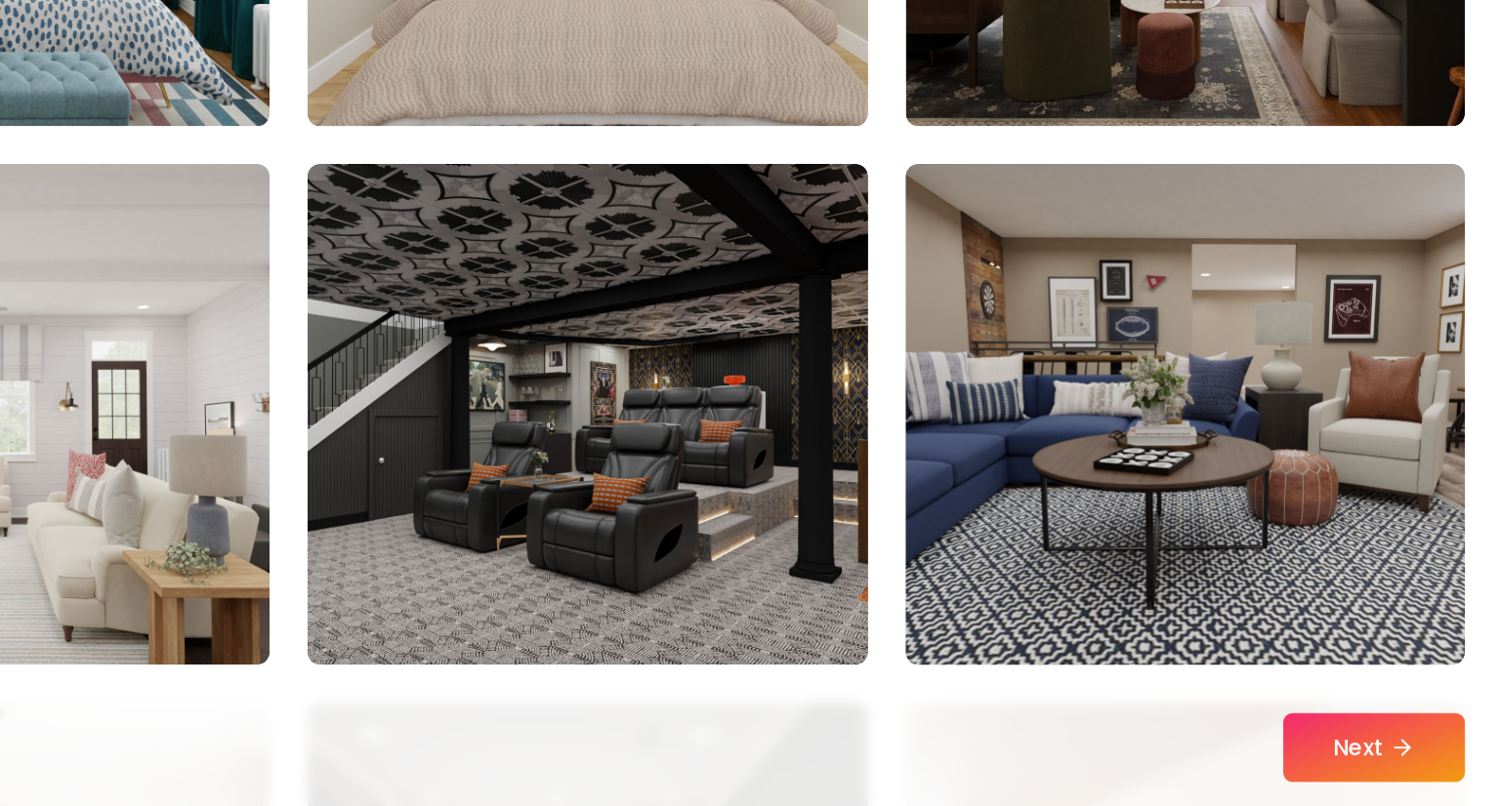
scroll to position [6241, 0]
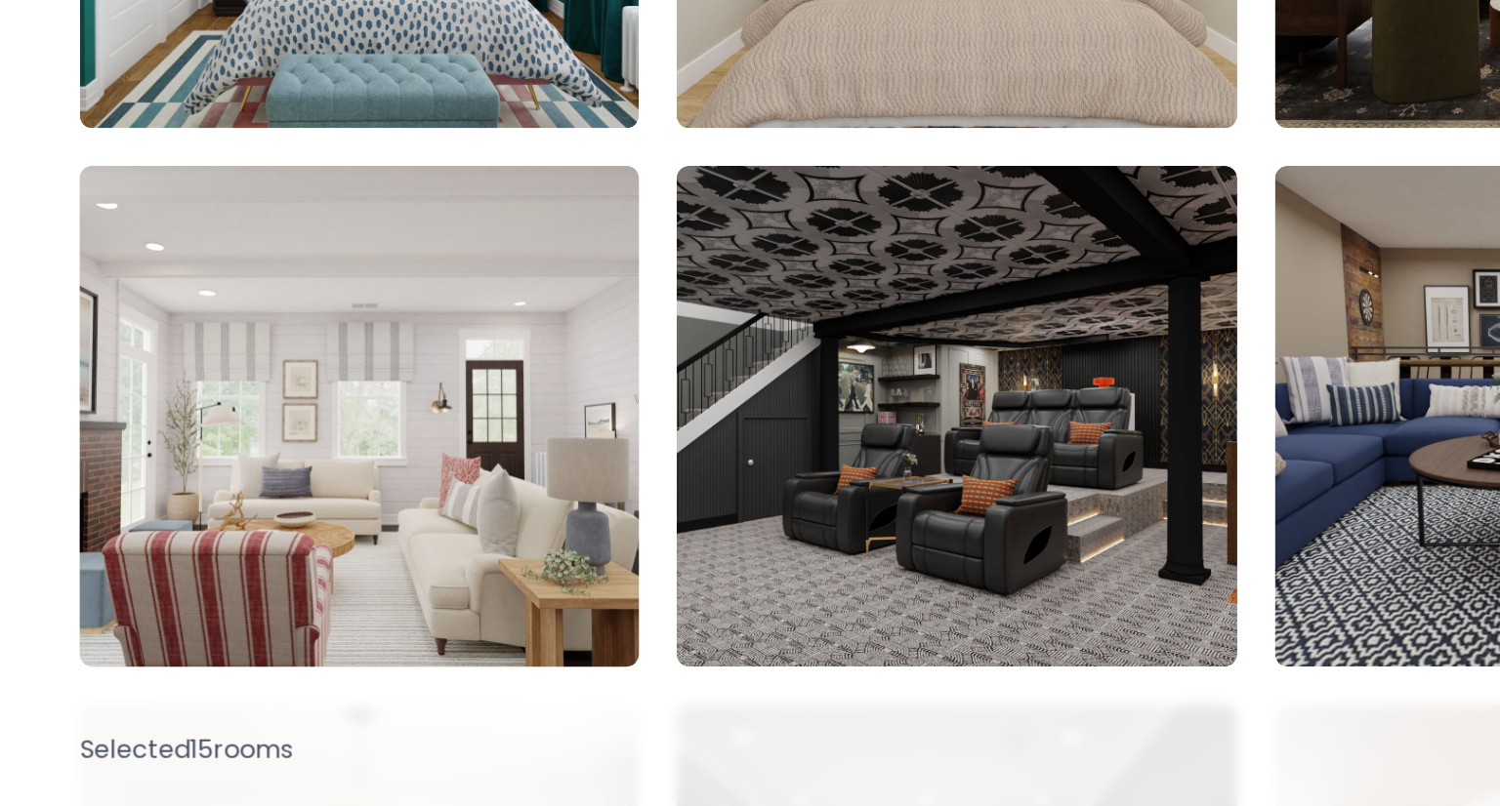
click at [483, 565] on img at bounding box center [377, 561] width 366 height 328
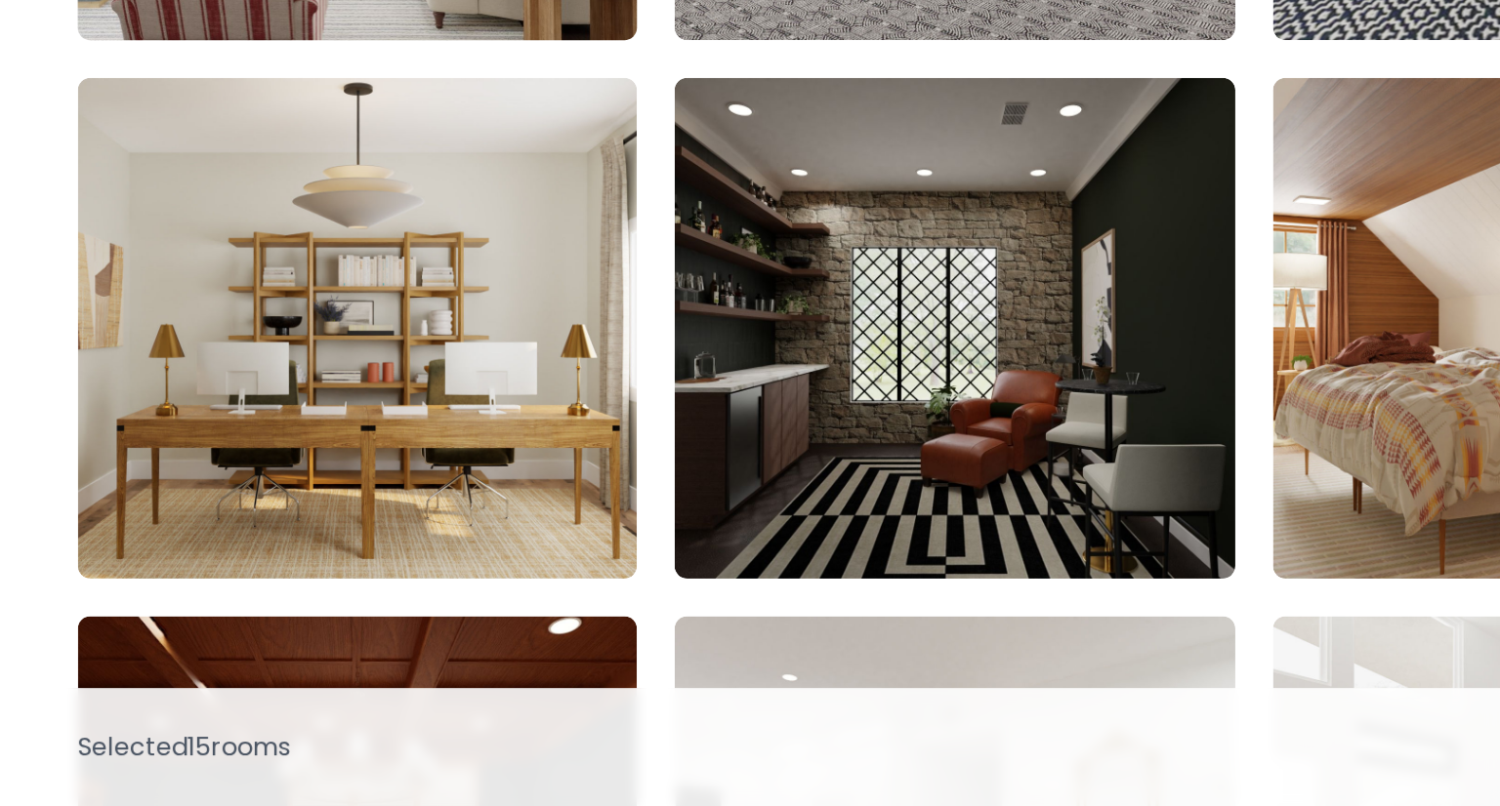
scroll to position [6633, 0]
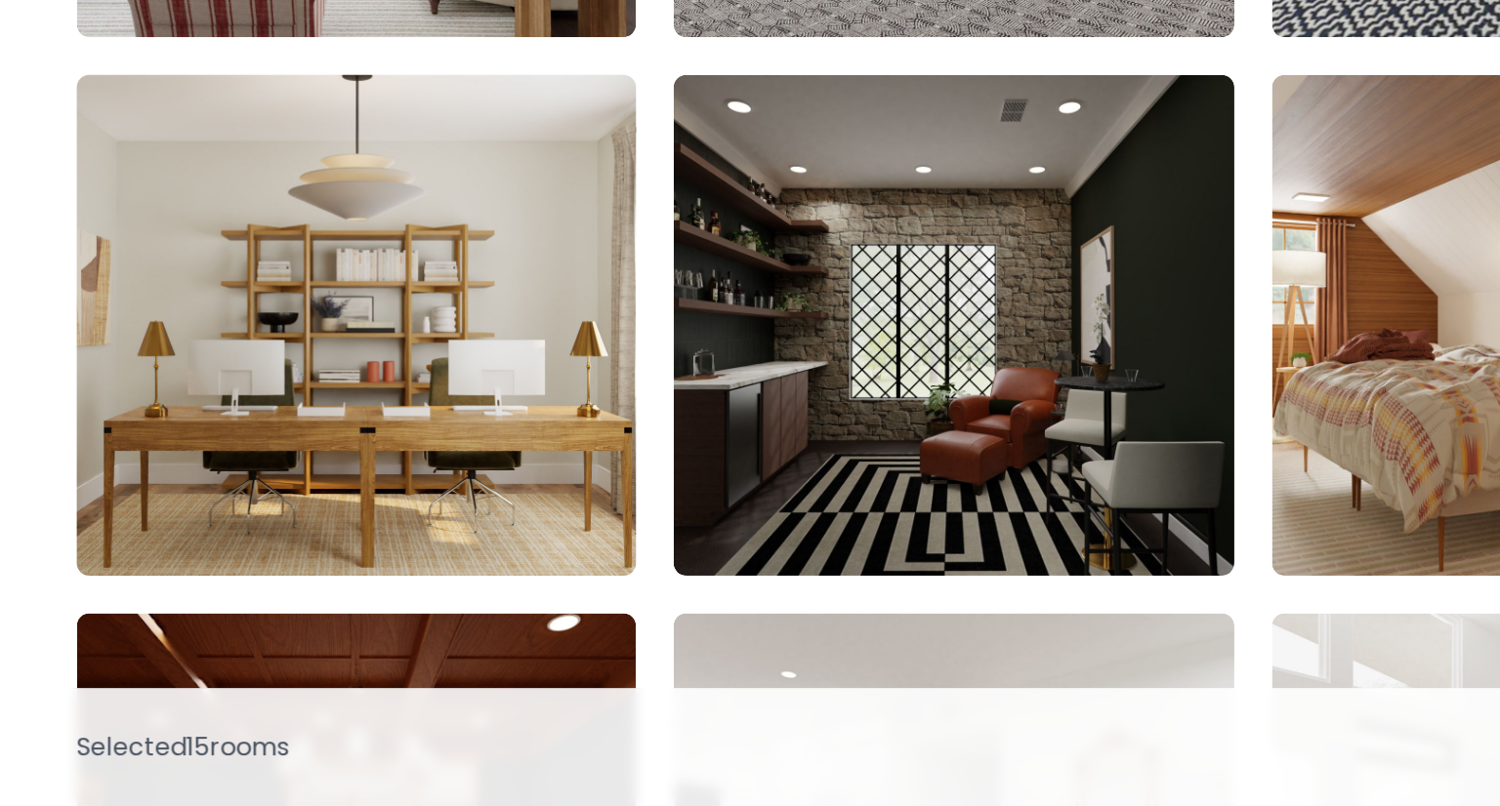
click at [450, 483] on img at bounding box center [377, 506] width 366 height 328
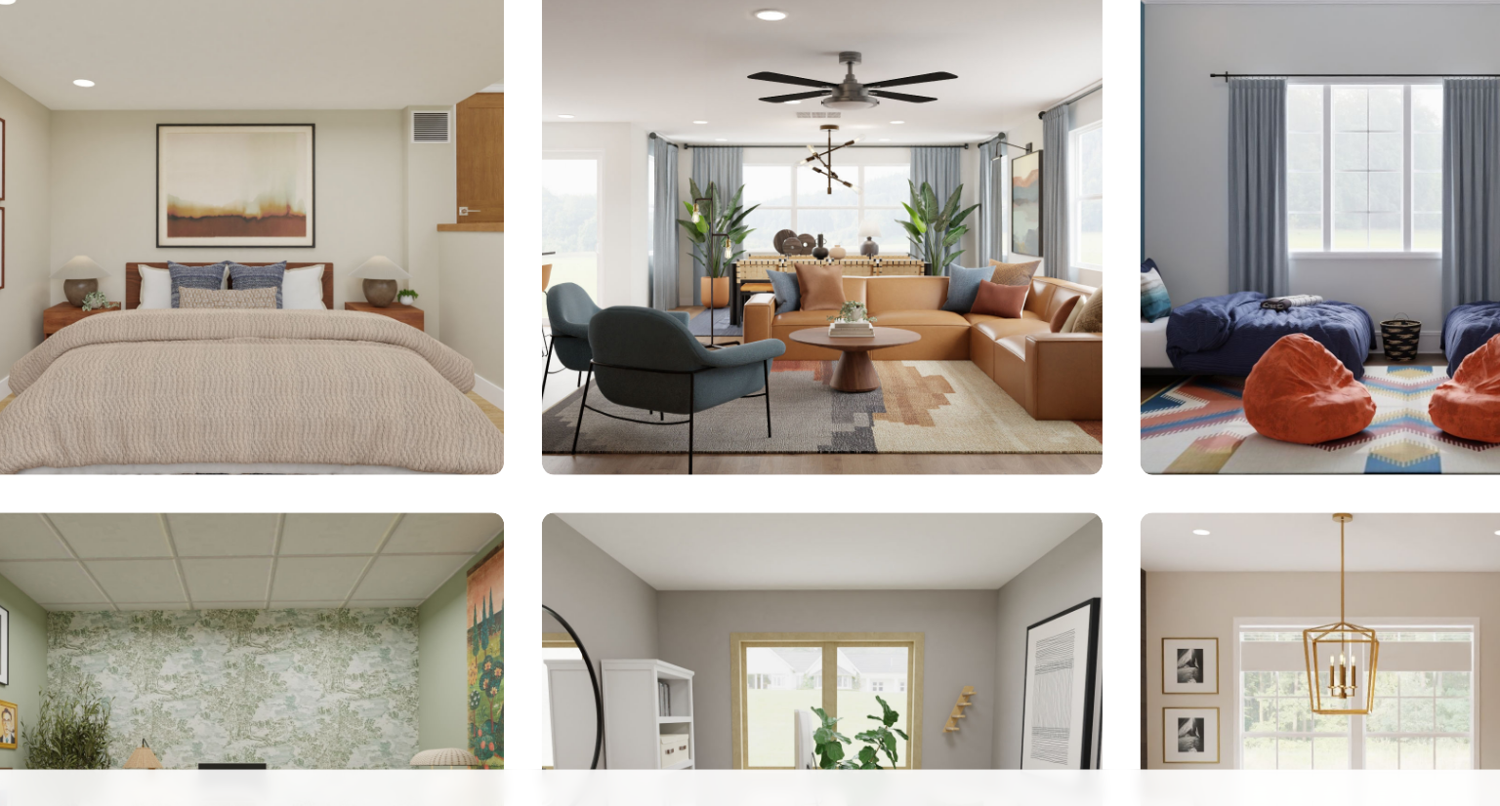
scroll to position [8425, 0]
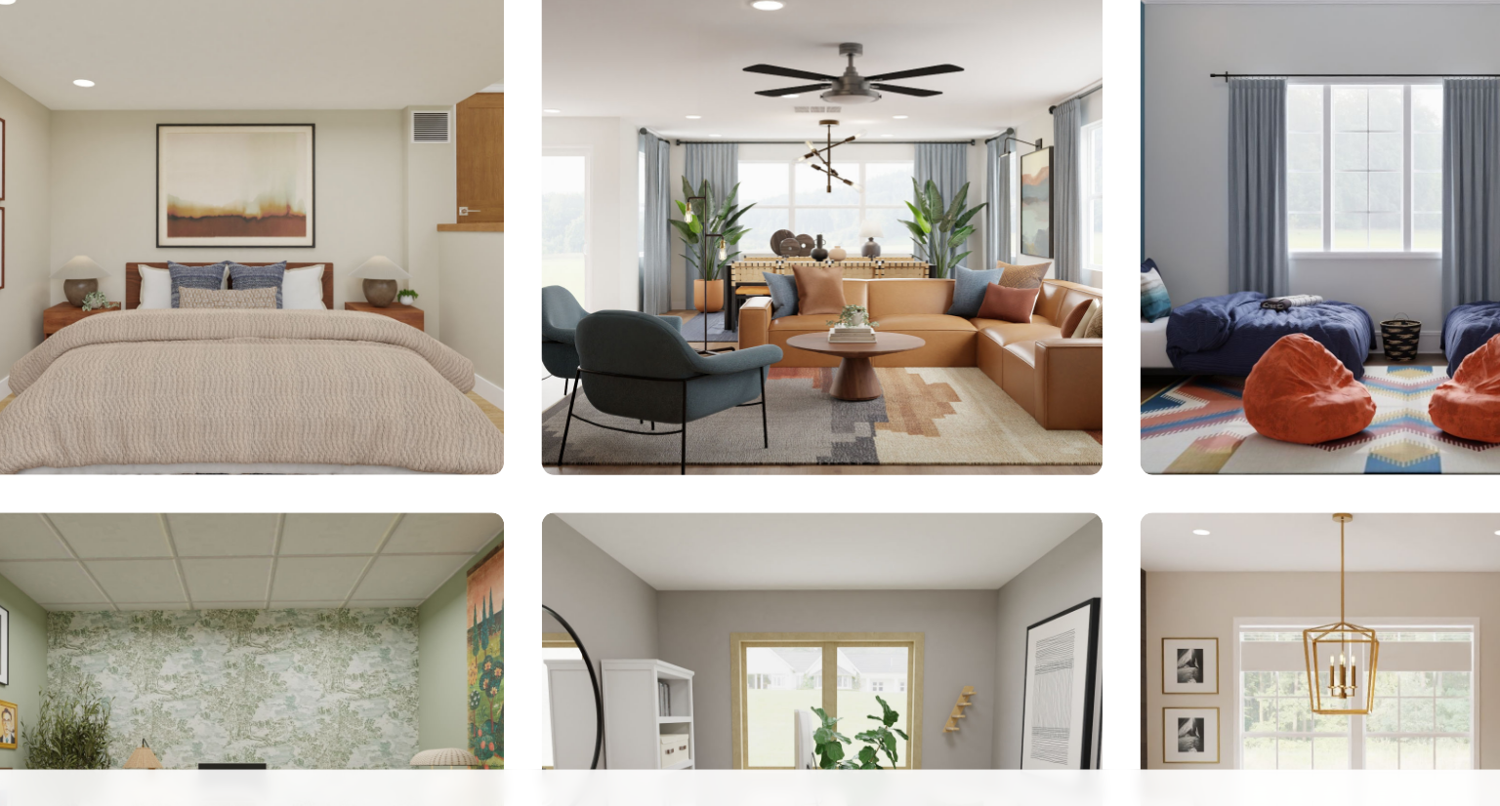
click at [769, 455] on img at bounding box center [749, 392] width 366 height 328
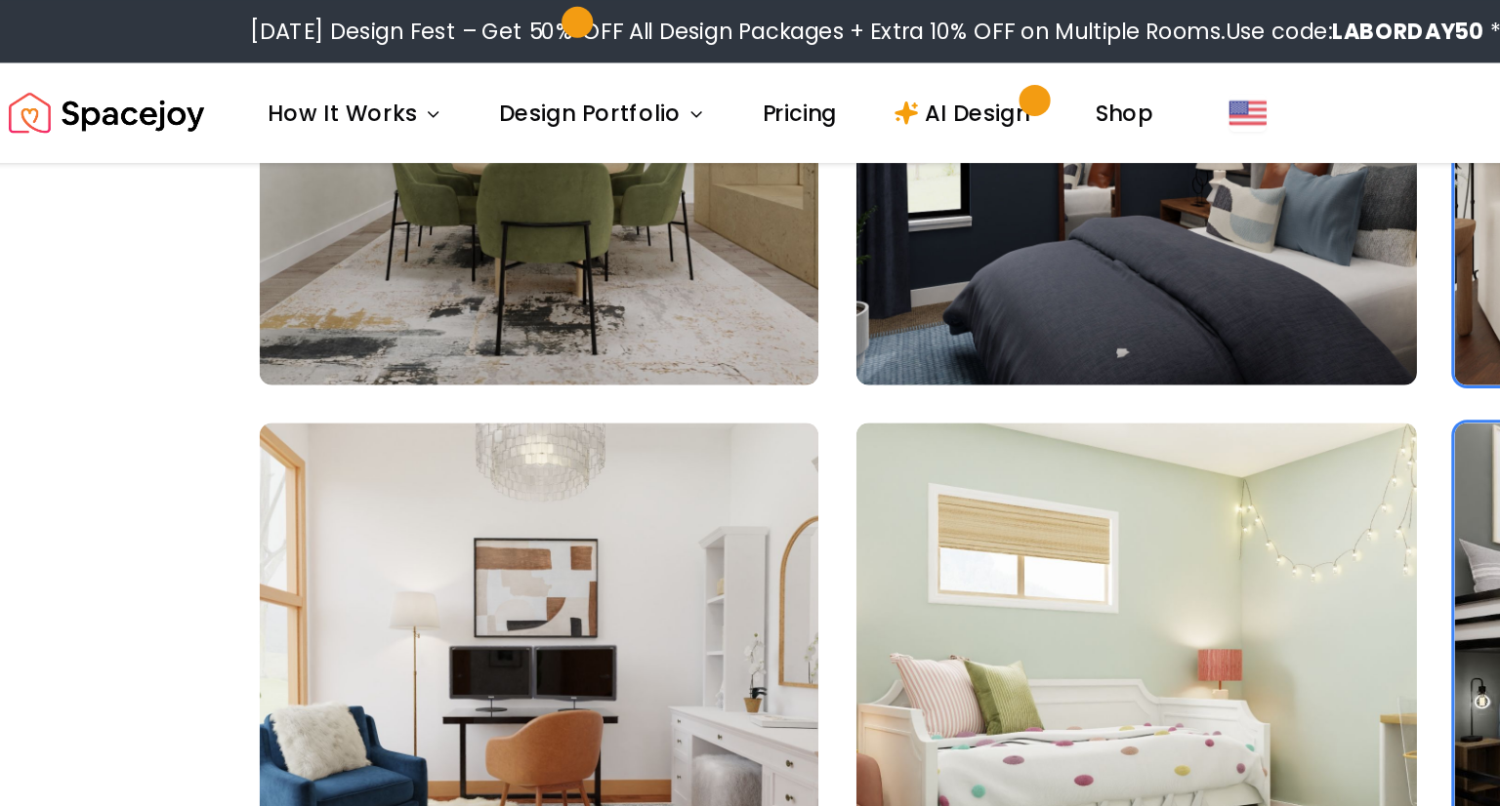
scroll to position [1345, 0]
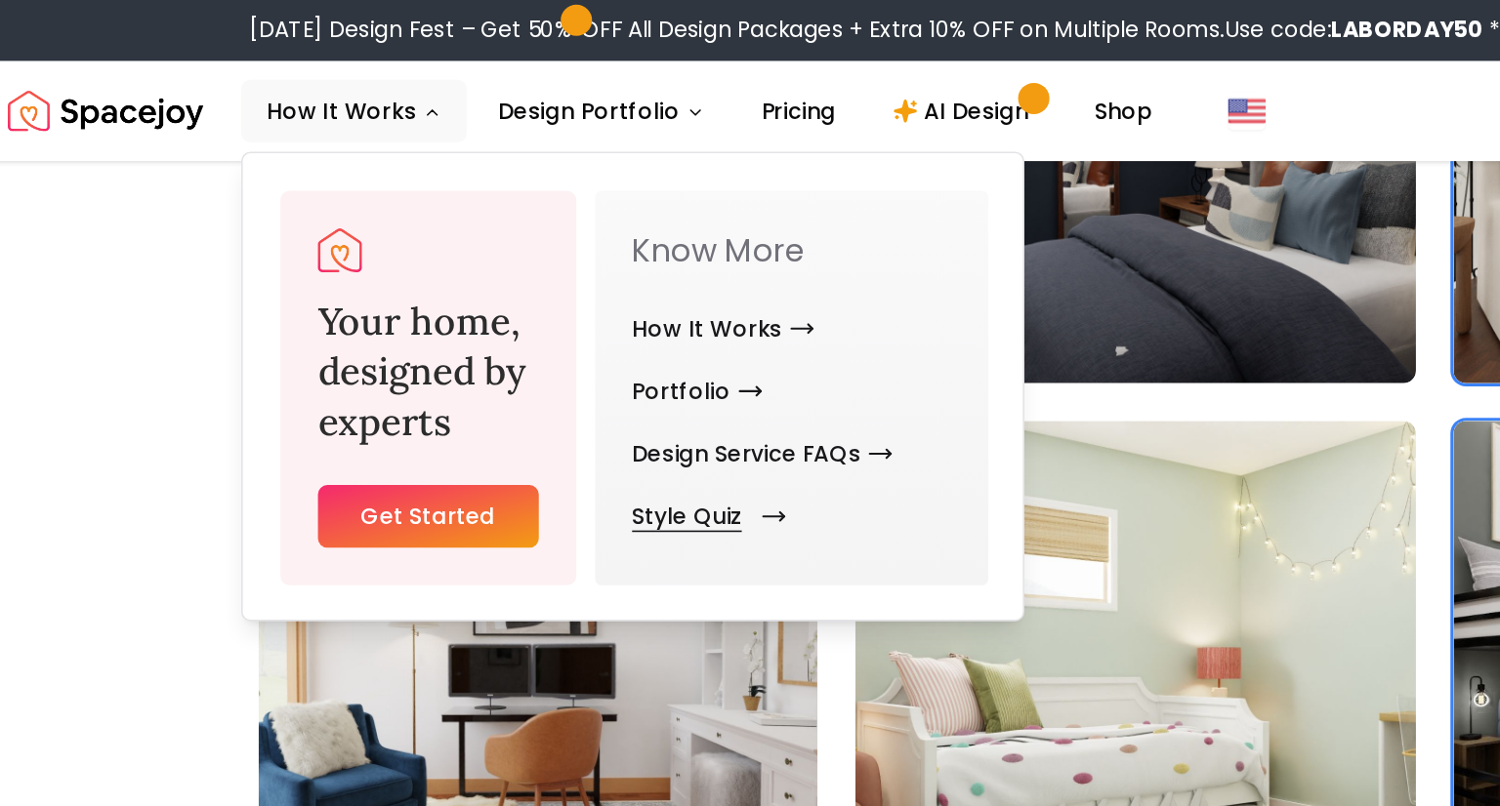
click at [459, 327] on link "Style Quiz" at bounding box center [480, 323] width 88 height 39
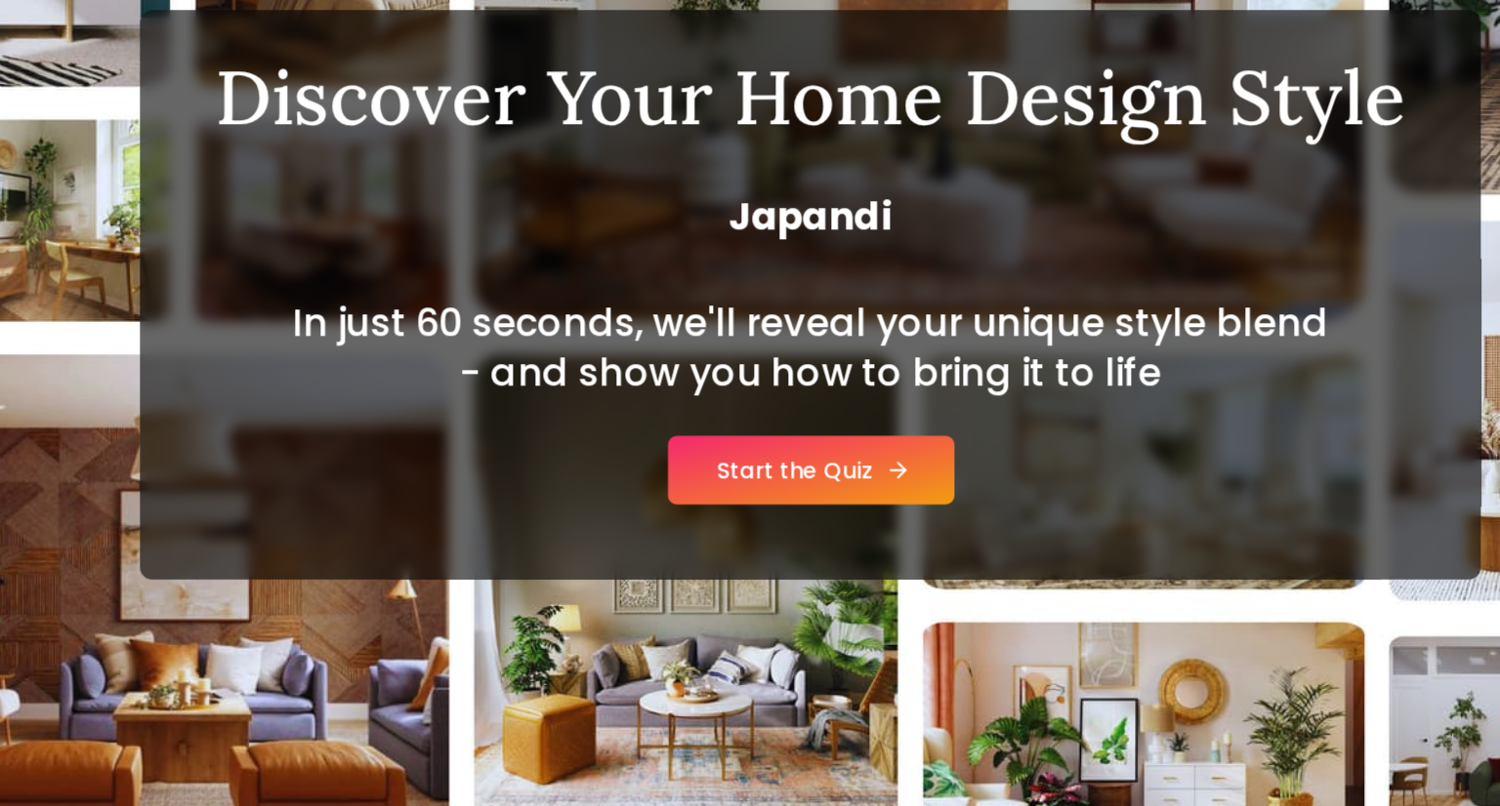
click at [759, 538] on link "Start the Quiz" at bounding box center [750, 552] width 179 height 43
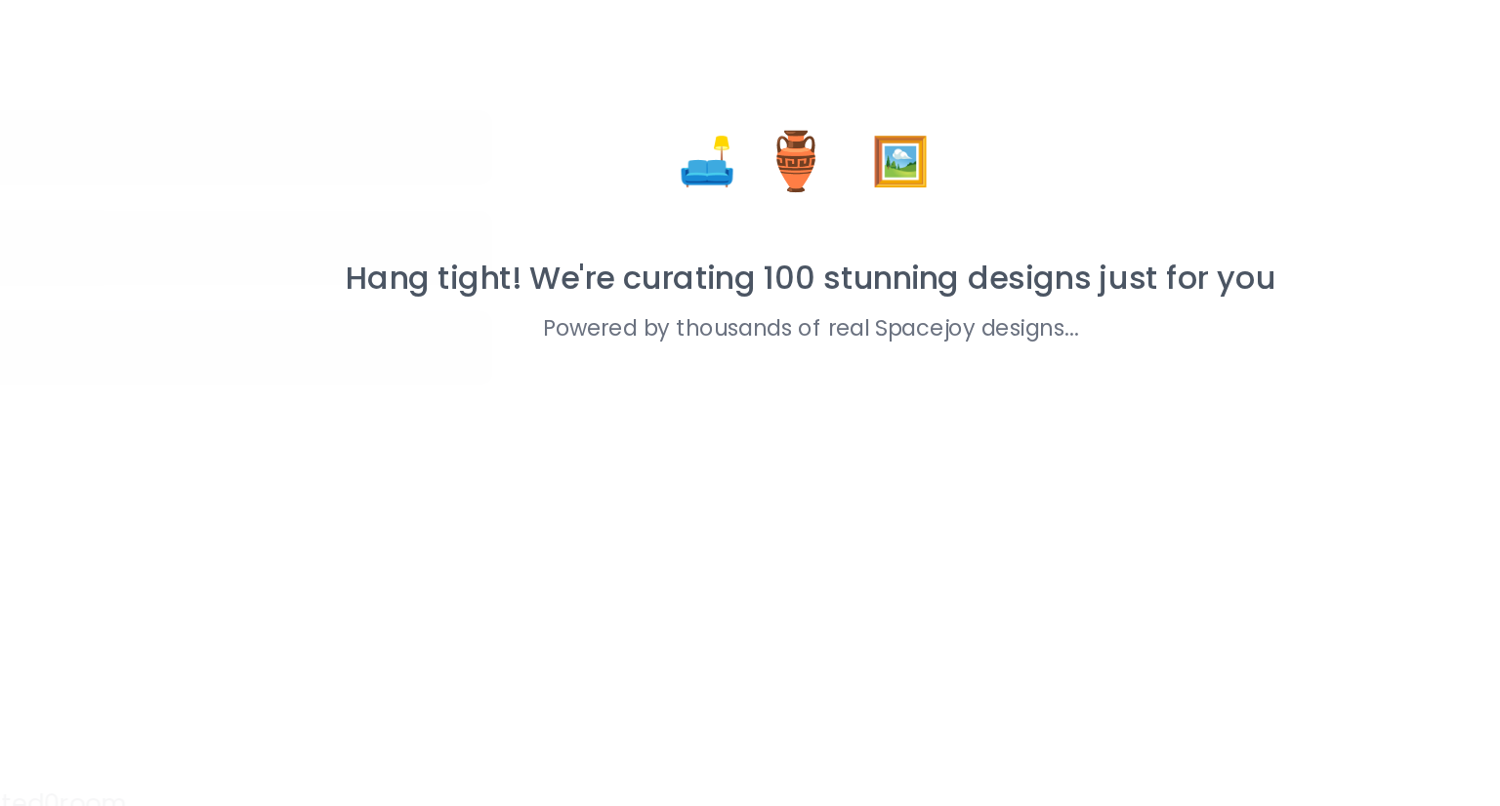
scroll to position [31, 0]
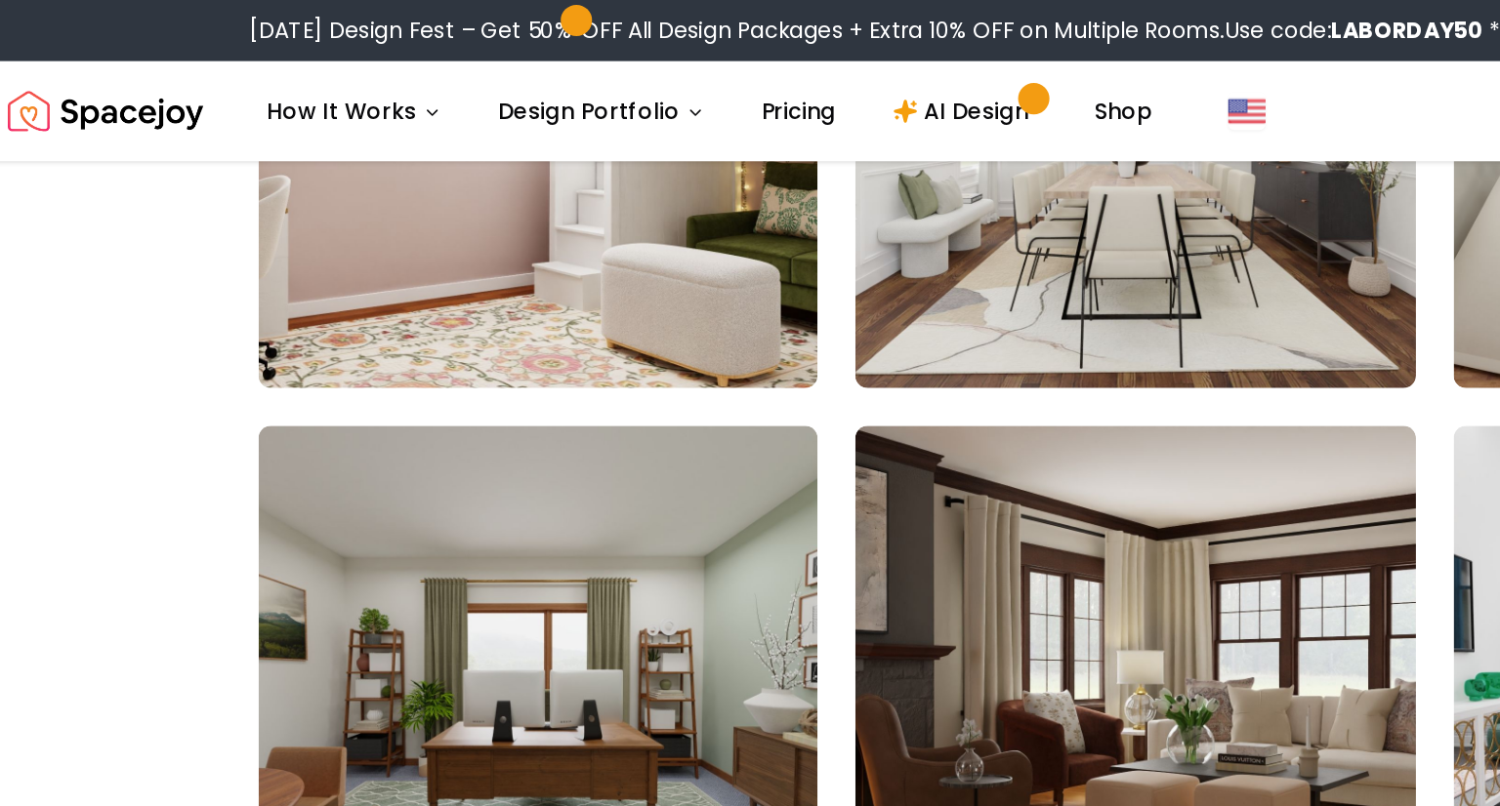
scroll to position [1345, 0]
